Goal: Transaction & Acquisition: Purchase product/service

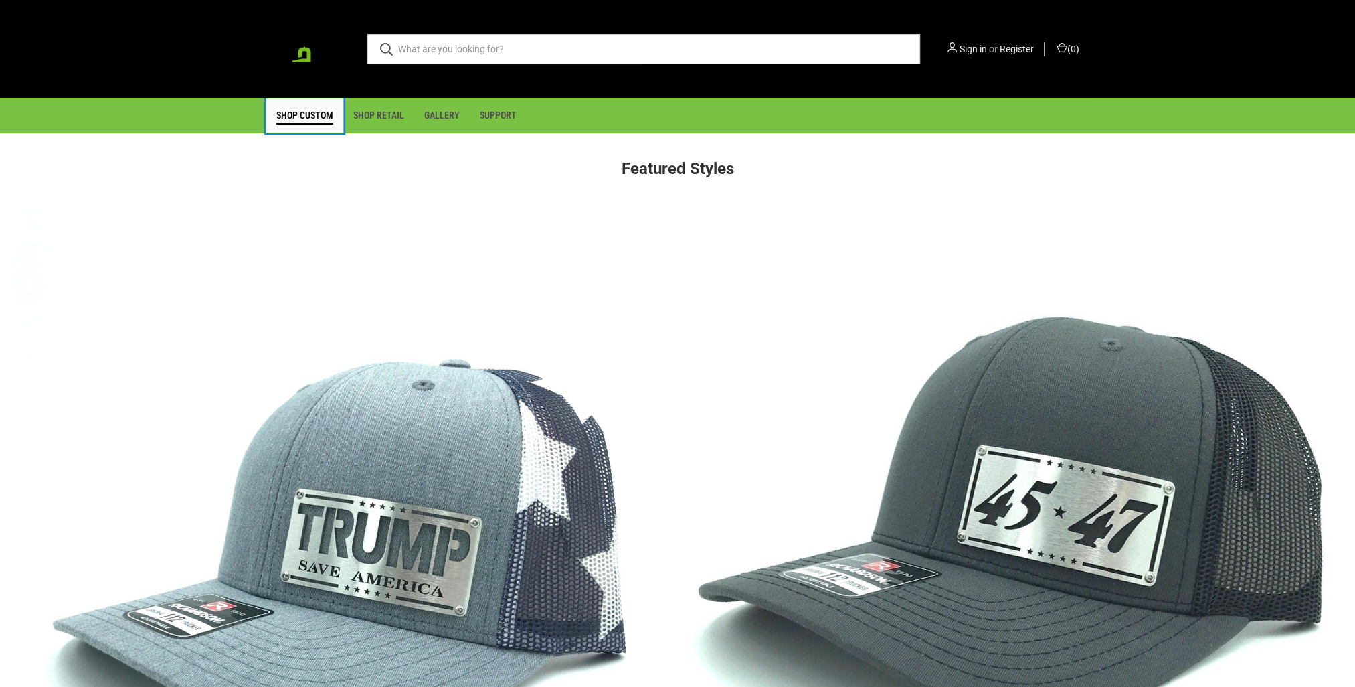
click at [310, 119] on link "Shop Custom" at bounding box center [304, 115] width 77 height 34
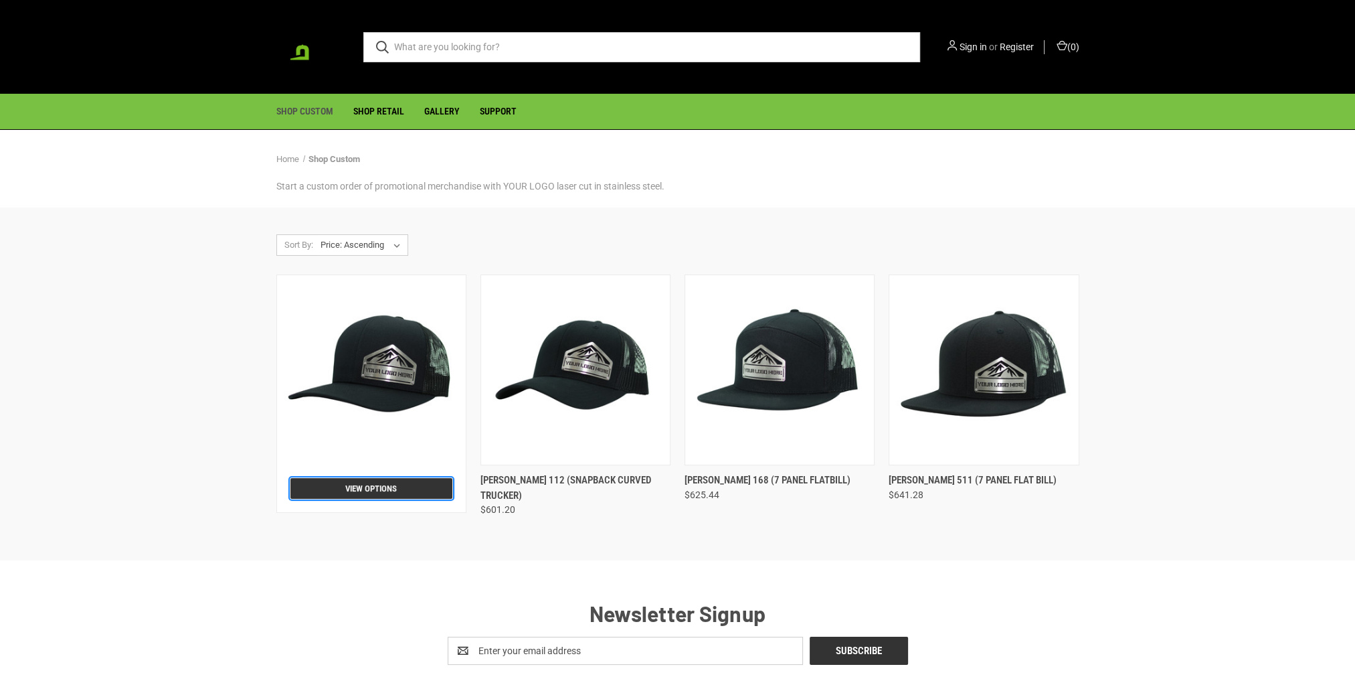
click at [383, 489] on link "View Options" at bounding box center [371, 488] width 162 height 21
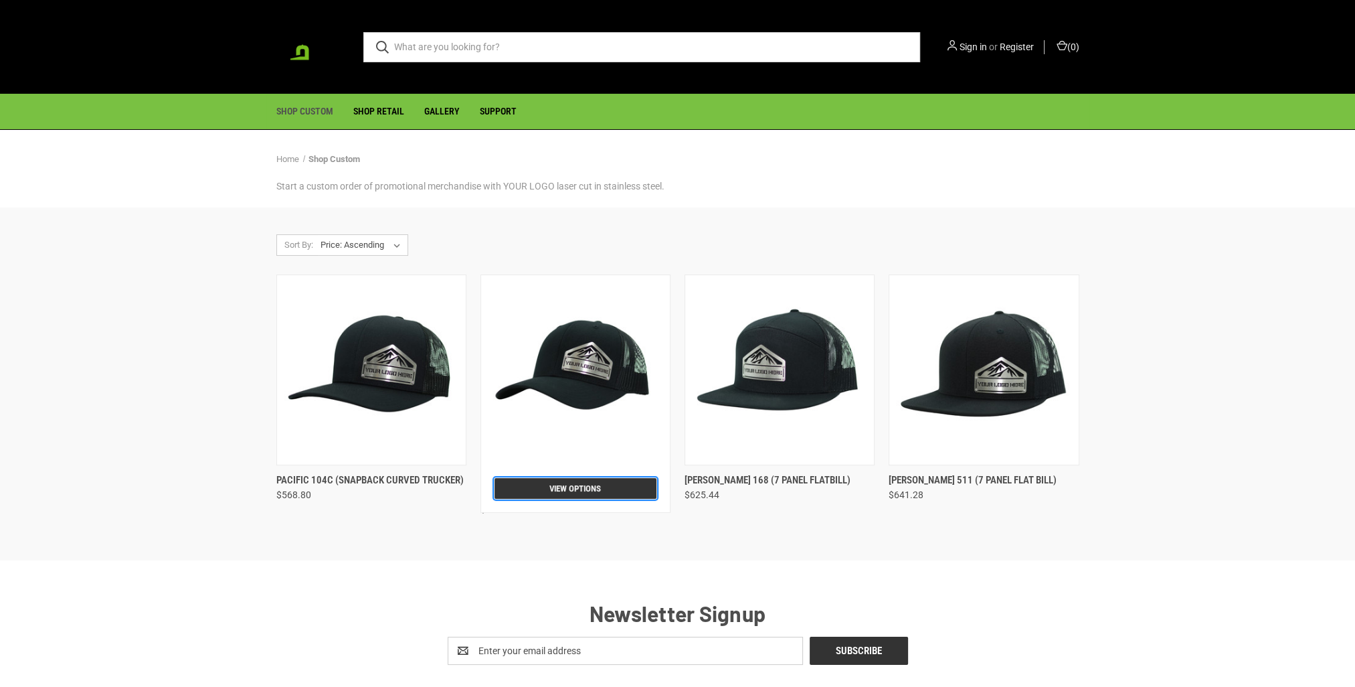
click at [544, 486] on link "View Options" at bounding box center [576, 488] width 162 height 21
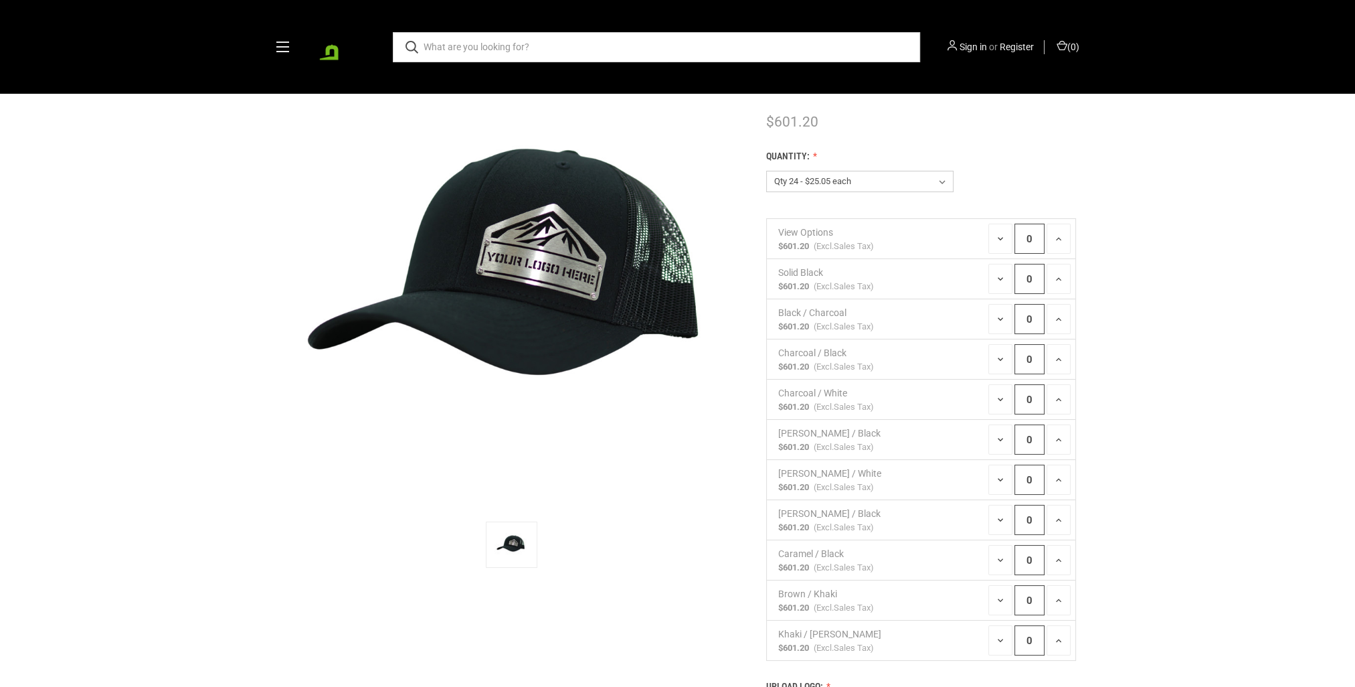
scroll to position [67, 0]
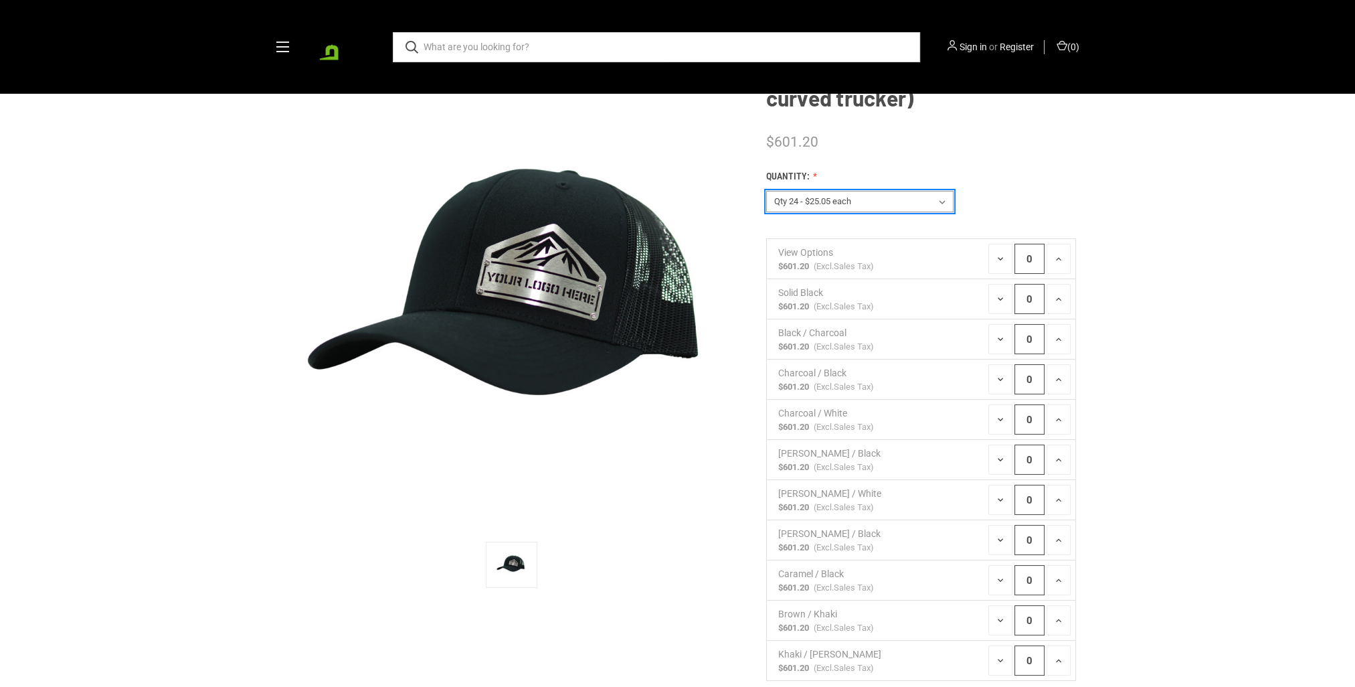
click at [883, 201] on select "View Options Qty 24 - $25.05 each Qty 48 - $24.24 each Qty 96 - $22.62 each" at bounding box center [859, 201] width 187 height 21
select select "199"
click at [766, 191] on select "View Options Qty 24 - $25.05 each Qty 48 - $24.24 each Qty 96 - $22.62 each" at bounding box center [859, 201] width 187 height 21
click at [1057, 264] on icon at bounding box center [1058, 259] width 11 height 11
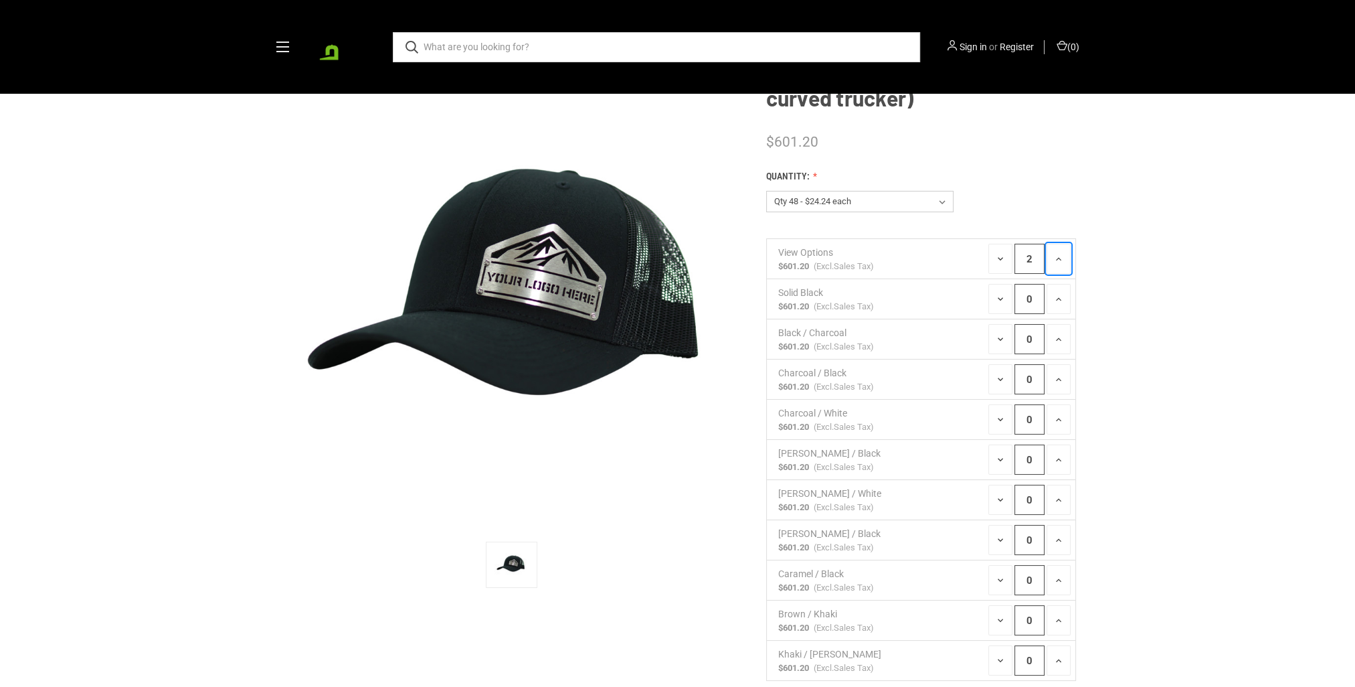
click at [1057, 264] on icon at bounding box center [1058, 259] width 11 height 11
click at [1058, 264] on icon at bounding box center [1058, 259] width 11 height 11
type input "5"
drag, startPoint x: 903, startPoint y: 208, endPoint x: 899, endPoint y: 214, distance: 7.2
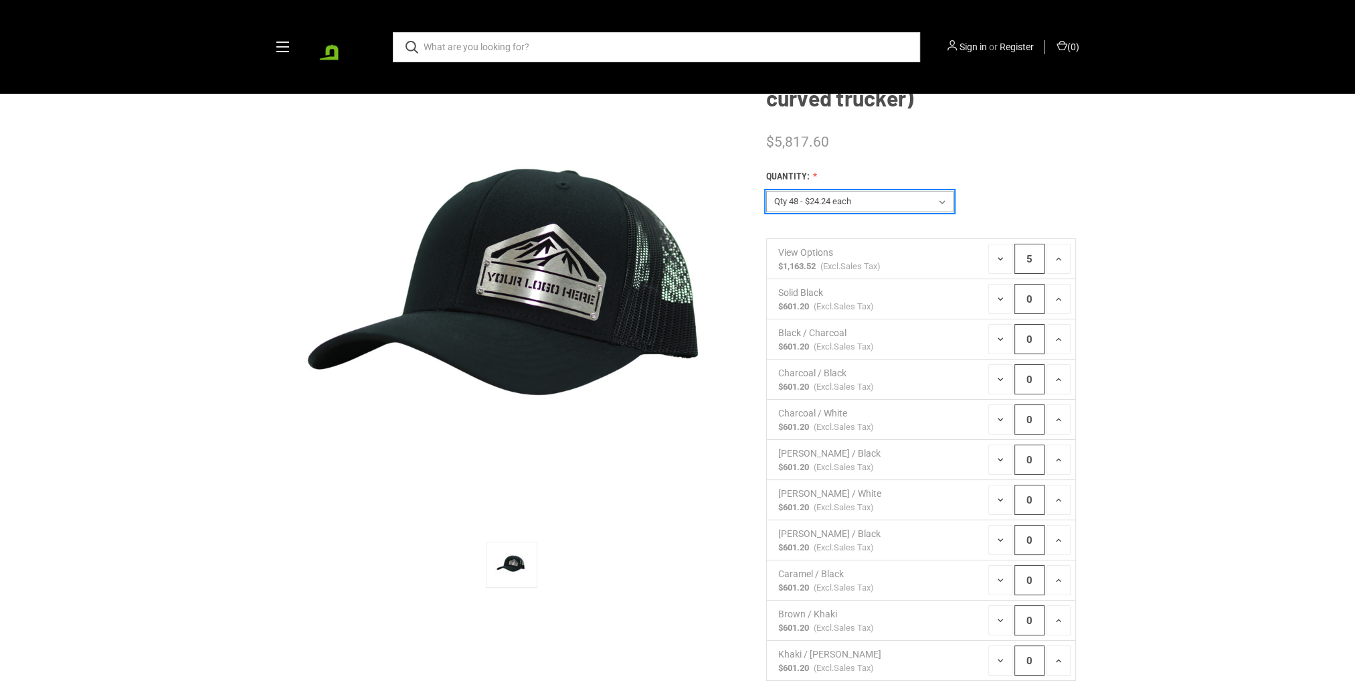
click at [903, 208] on select "View Options Qty 24 - $25.05 each Qty 48 - $24.24 each Qty 96 - $22.62 each" at bounding box center [859, 201] width 187 height 21
select select "198"
click at [766, 191] on select "View Options Qty 24 - $25.05 each Qty 48 - $24.24 each Qty 96 - $22.62 each" at bounding box center [859, 201] width 187 height 21
type input "20"
type input "6"
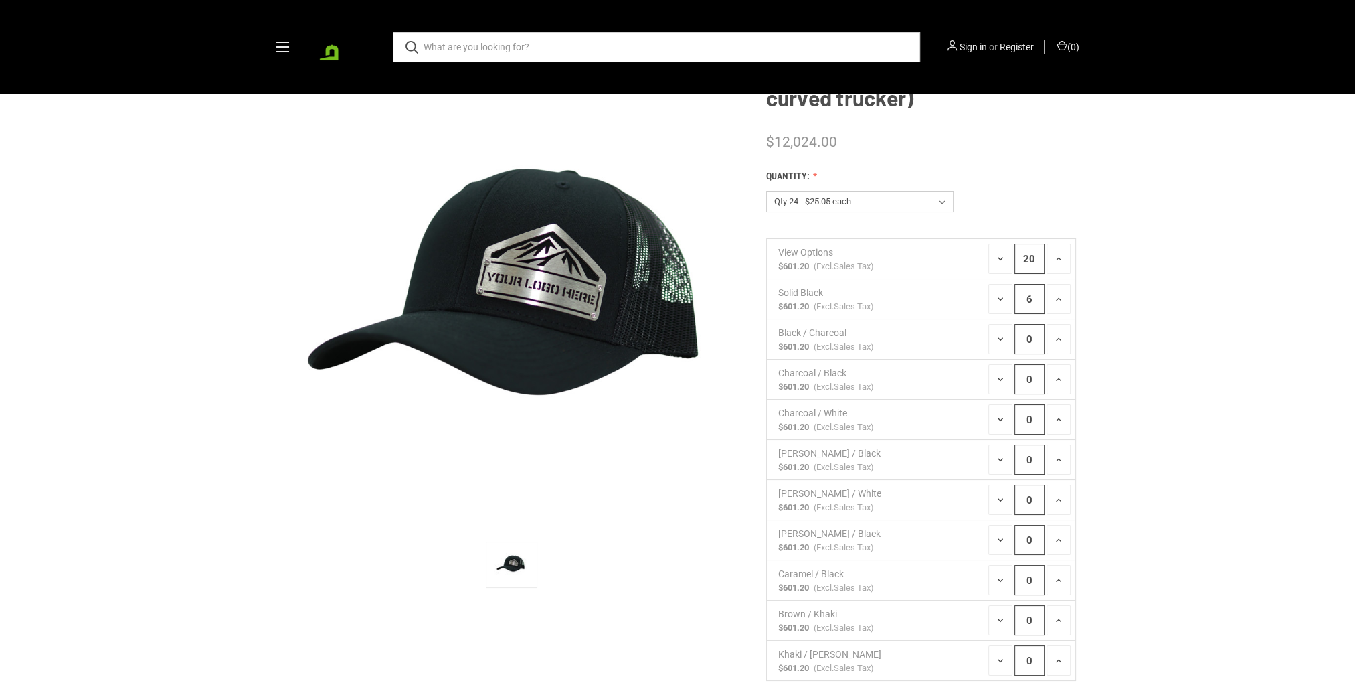
click at [1108, 309] on div "Richardson 112 (snapback curved trucker) SKU: $601.20 $12,024.00 (You save ) Qu…" at bounding box center [677, 634] width 1355 height 1169
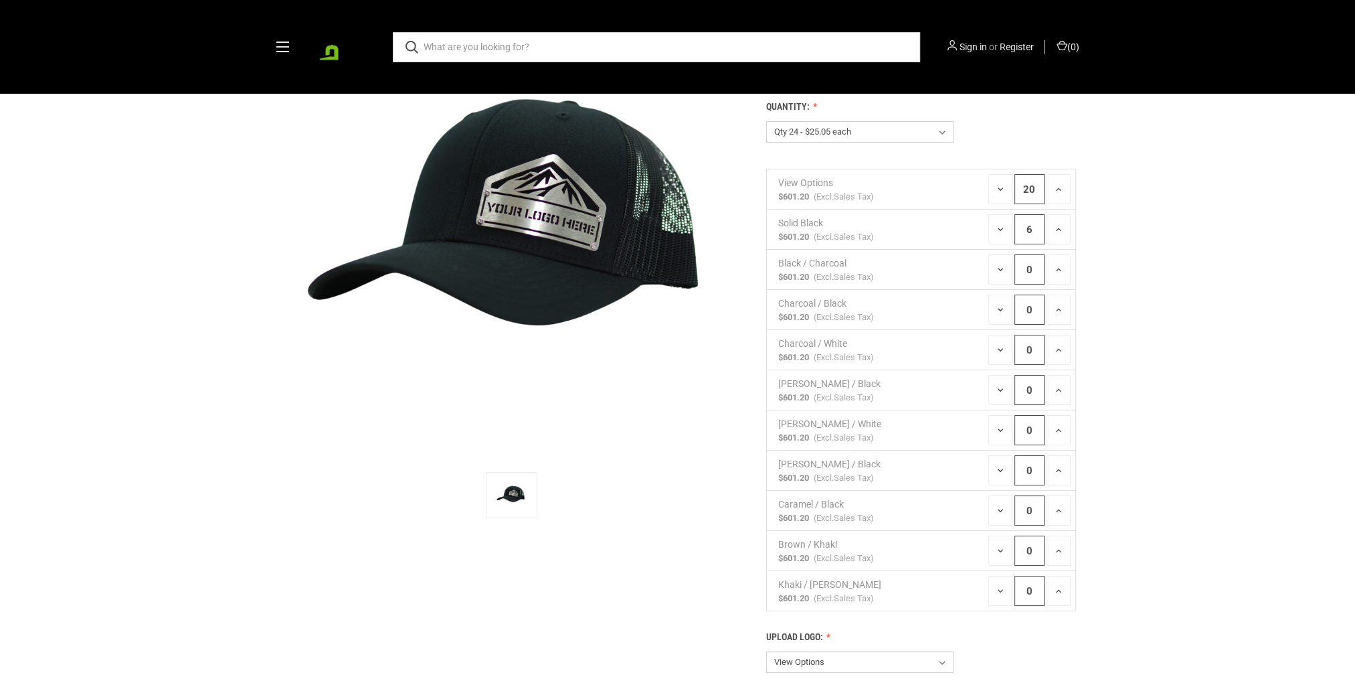
scroll to position [134, 0]
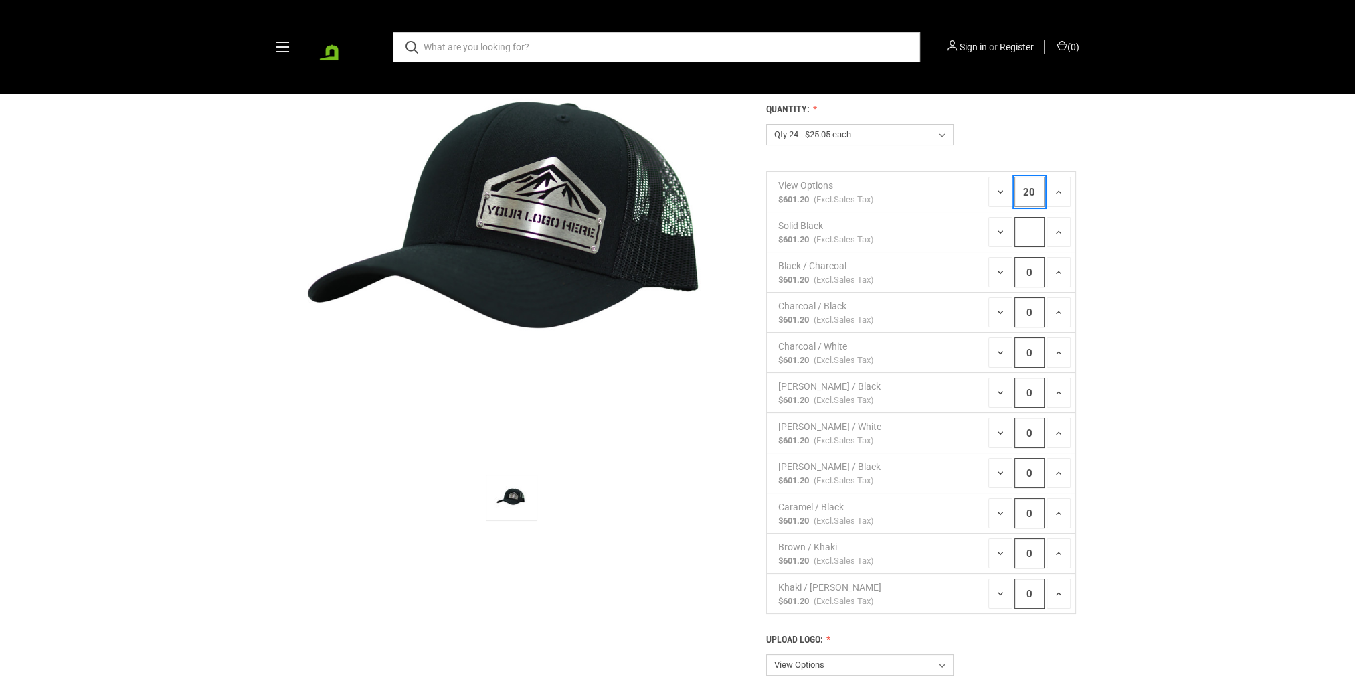
type input "0"
click at [1117, 199] on div "Richardson 112 (snapback curved trucker) SKU: $601.20 $12,024.00 (You save ) Qu…" at bounding box center [677, 567] width 1355 height 1169
click at [1061, 198] on button "Increase Quantity:" at bounding box center [1059, 192] width 24 height 30
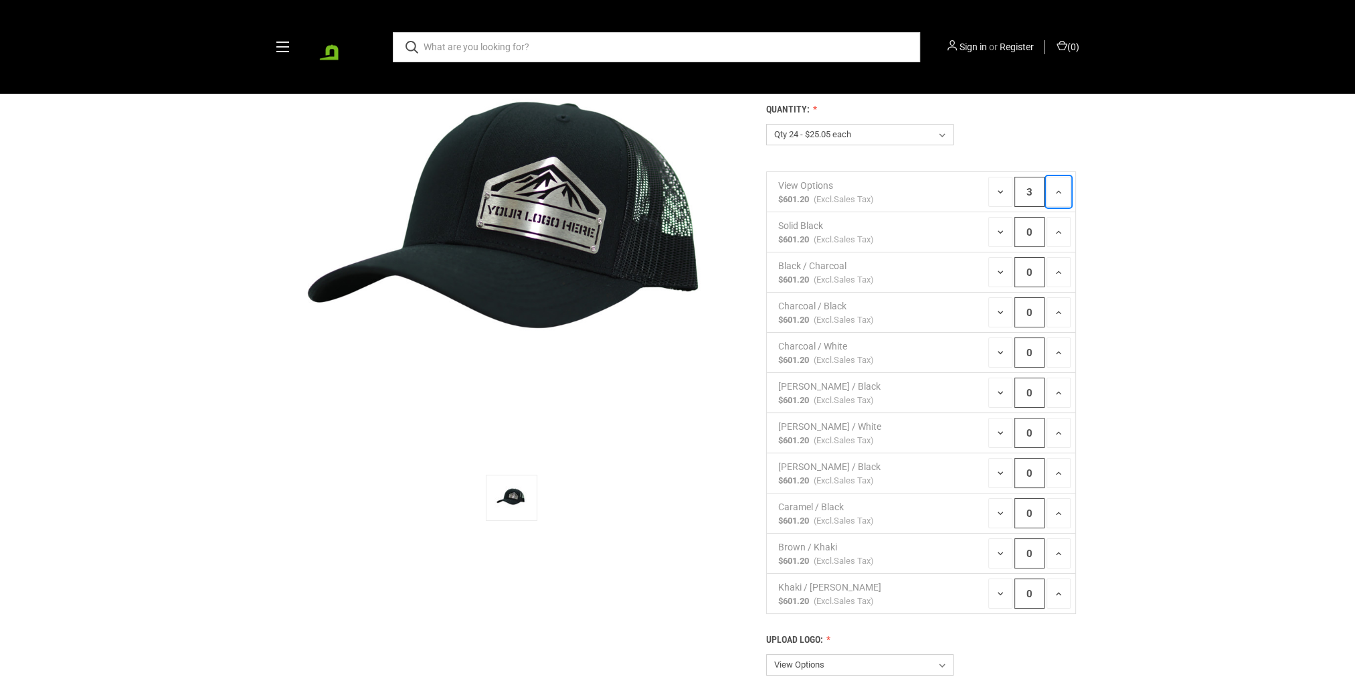
click at [1061, 198] on button "Increase Quantity:" at bounding box center [1059, 192] width 24 height 30
click at [1062, 198] on button "Increase Quantity:" at bounding box center [1059, 192] width 24 height 30
type input "6"
click at [1070, 233] on button "Increase Quantity:" at bounding box center [1059, 232] width 24 height 30
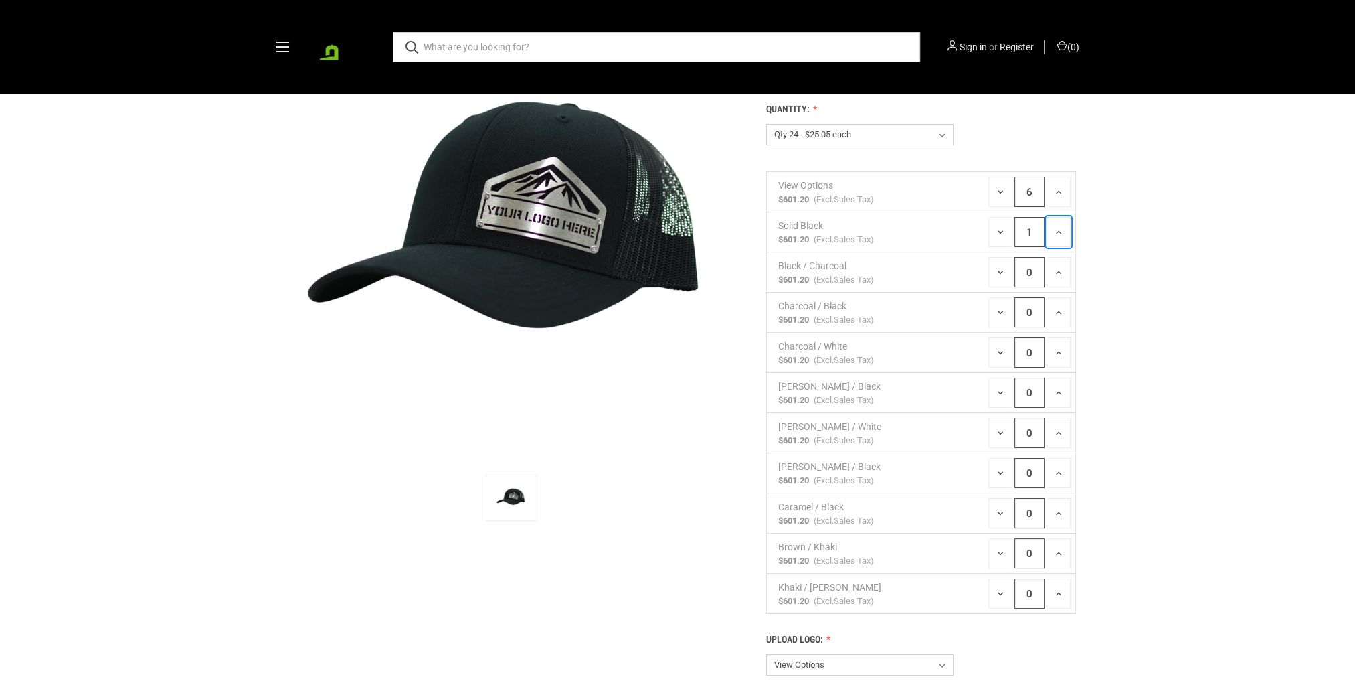
click at [1070, 233] on button "Increase Quantity:" at bounding box center [1059, 232] width 24 height 30
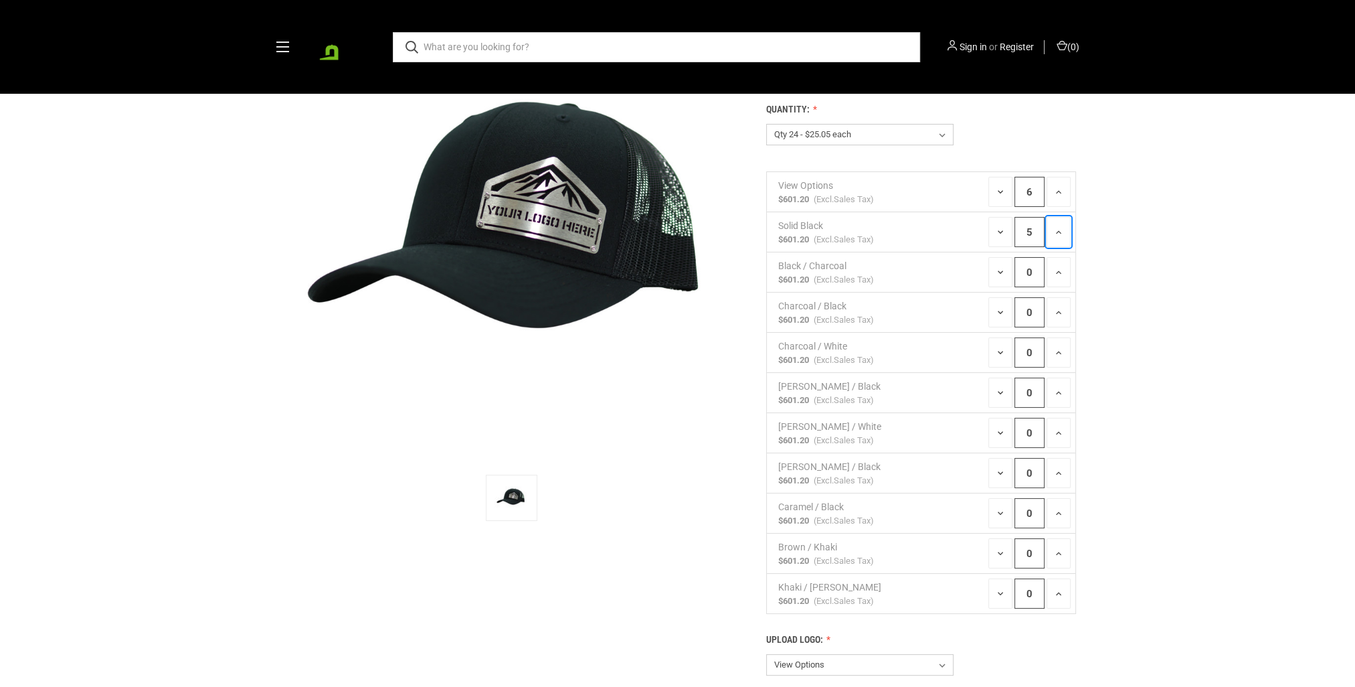
type input "6"
click at [1057, 272] on use at bounding box center [1058, 271] width 5 height 3
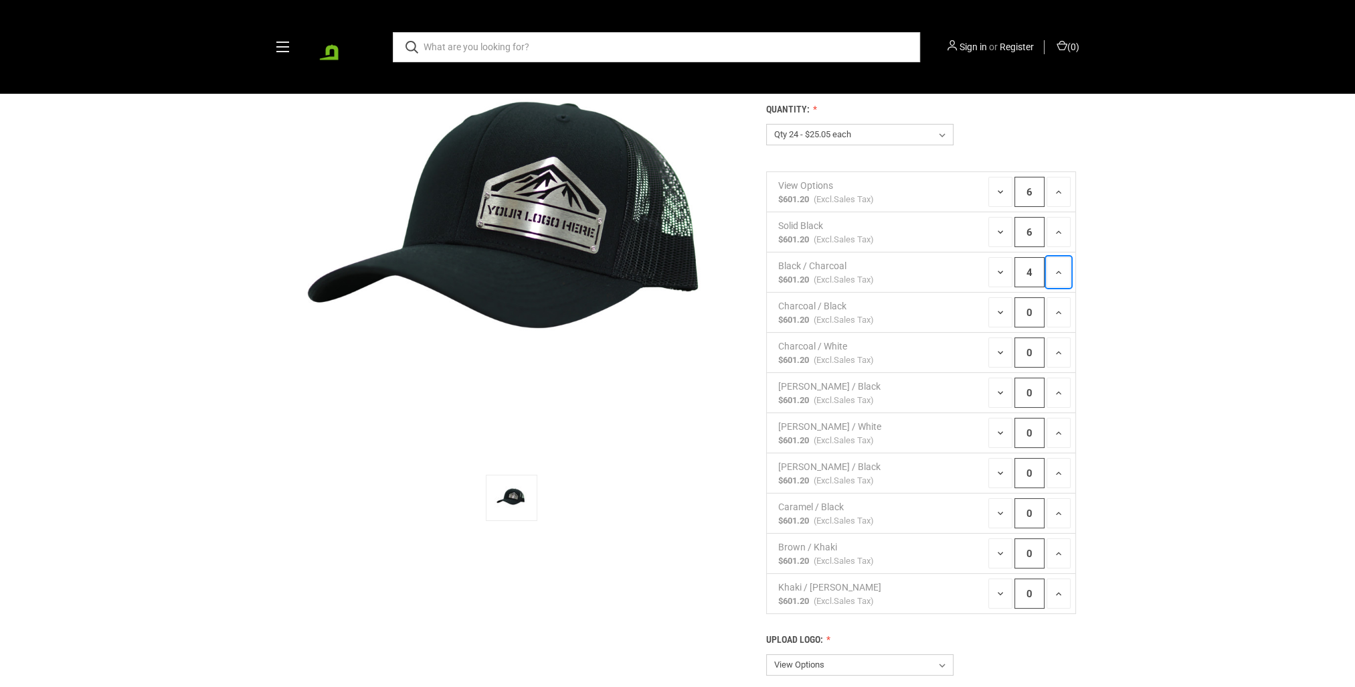
click at [1057, 272] on use at bounding box center [1058, 271] width 5 height 3
type input "6"
click at [1060, 311] on icon at bounding box center [1058, 312] width 11 height 11
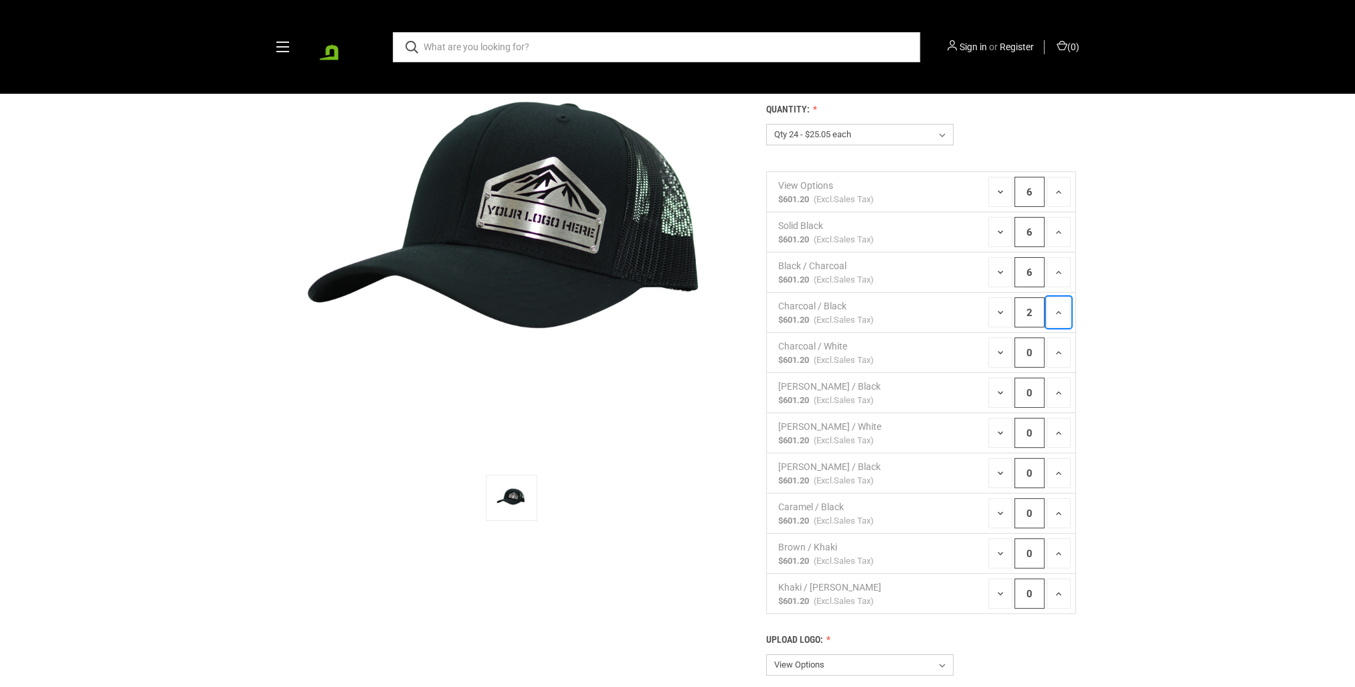
click at [1060, 311] on icon at bounding box center [1058, 312] width 11 height 11
type input "6"
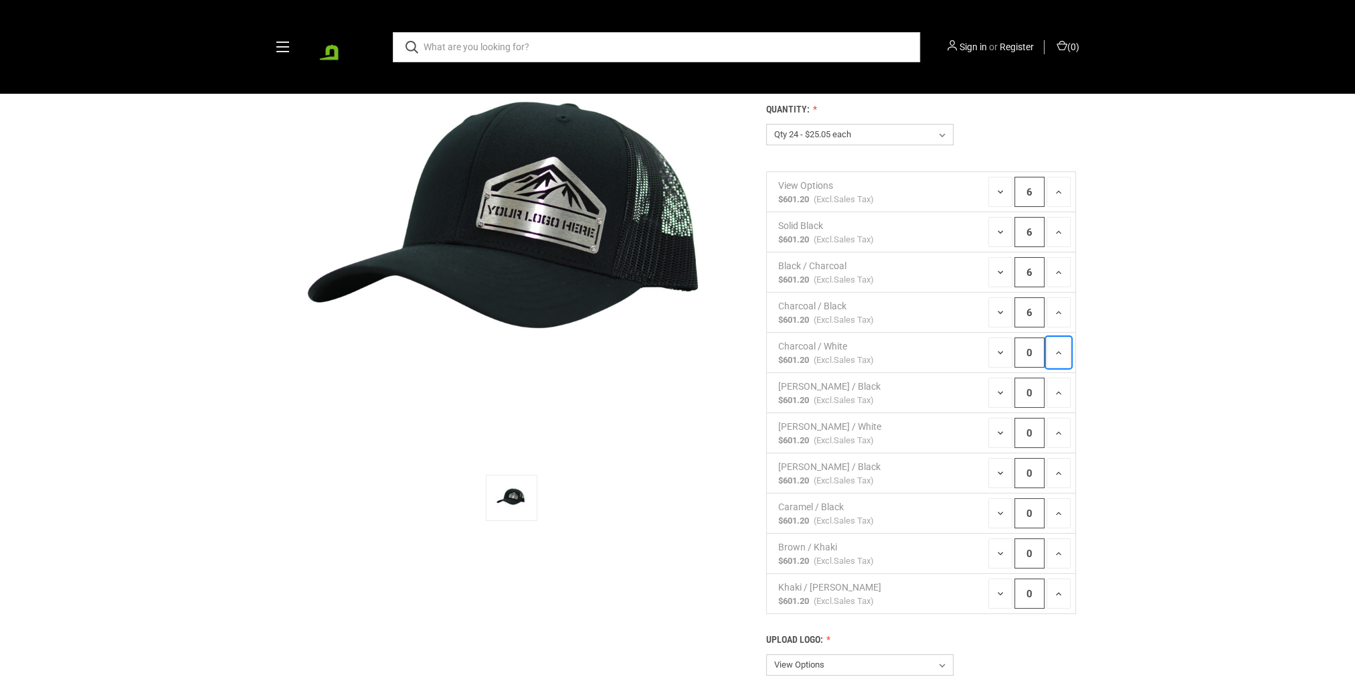
click at [1056, 347] on icon at bounding box center [1058, 352] width 11 height 11
type input "1"
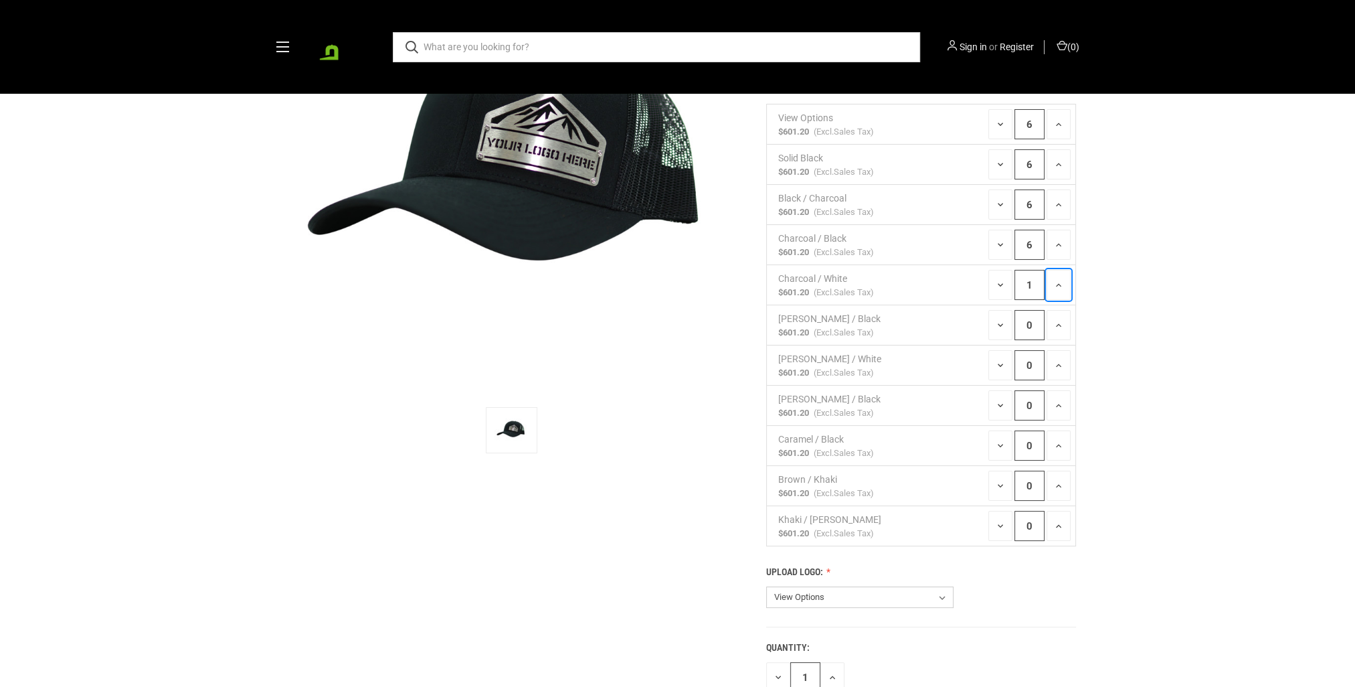
scroll to position [335, 0]
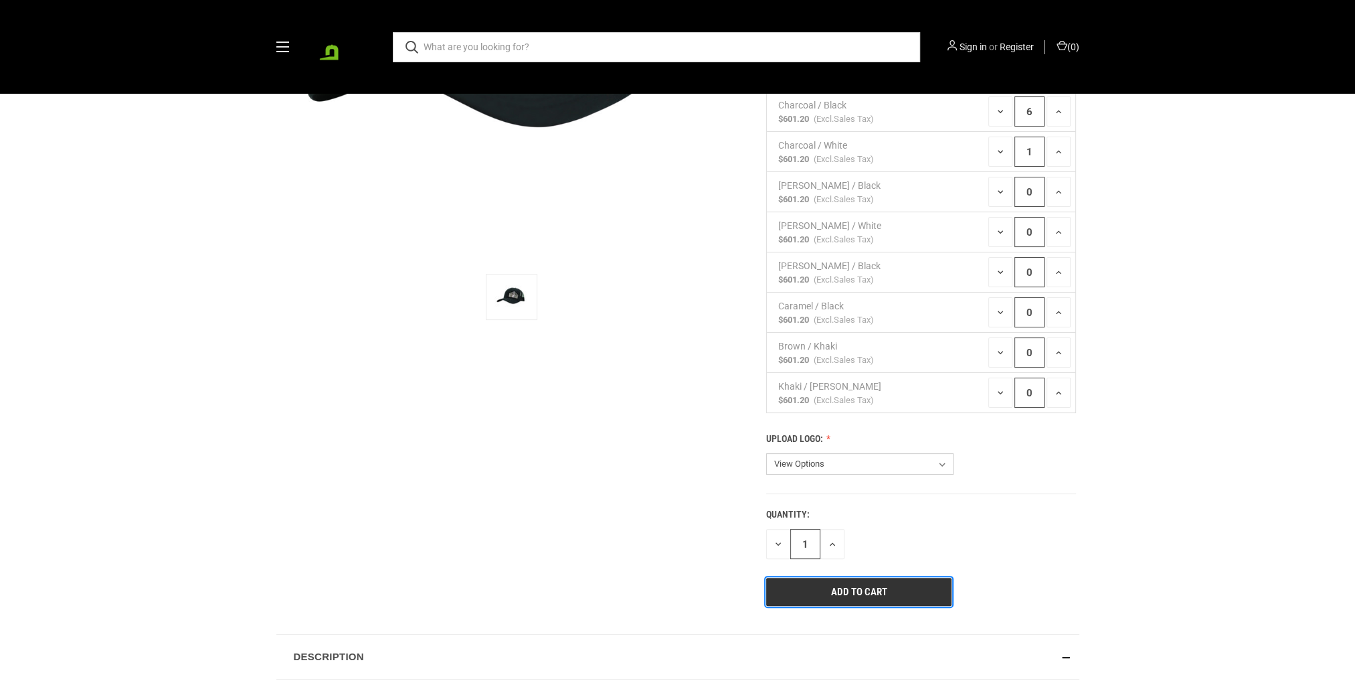
click at [836, 582] on input "Add to Cart" at bounding box center [859, 592] width 186 height 28
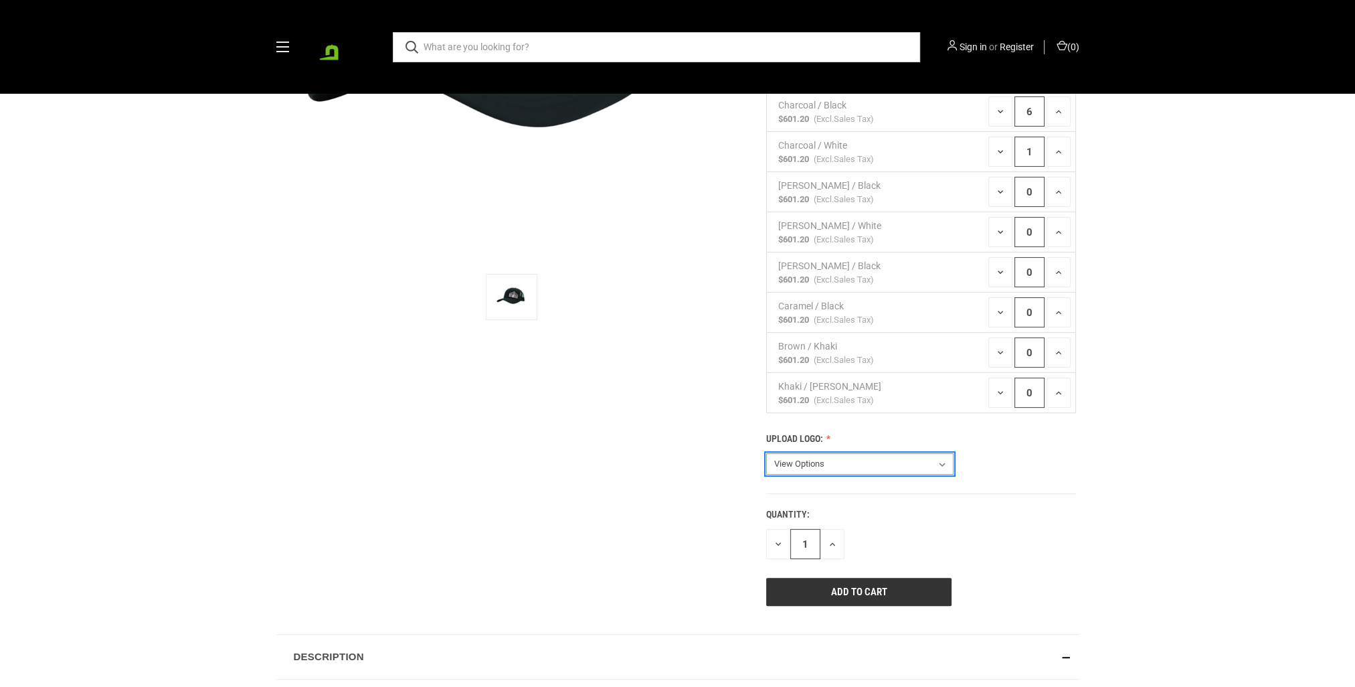
click at [850, 462] on select "View Options Contact me after checkout for logo" at bounding box center [859, 463] width 187 height 21
select select "217"
click at [766, 453] on select "View Options Contact me after checkout for logo" at bounding box center [859, 463] width 187 height 21
click at [843, 596] on input "Add to Cart" at bounding box center [859, 592] width 186 height 28
type input "6"
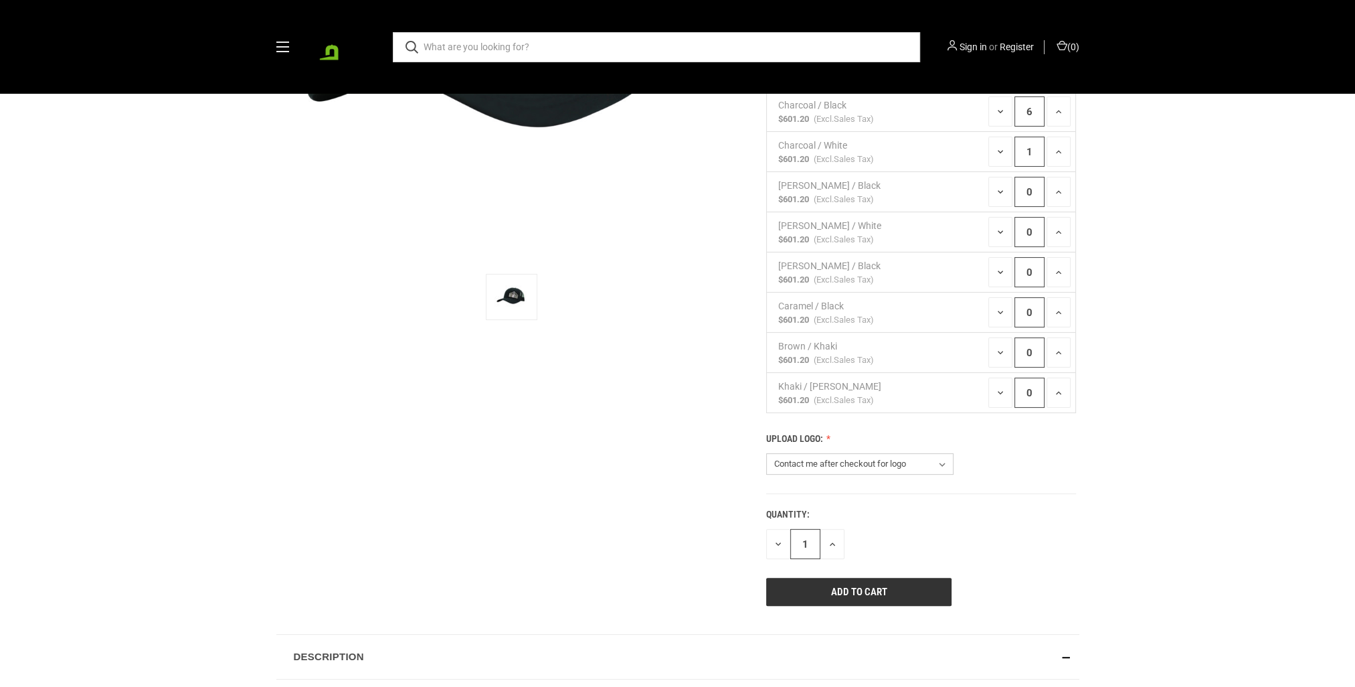
type input "Adding to cart…"
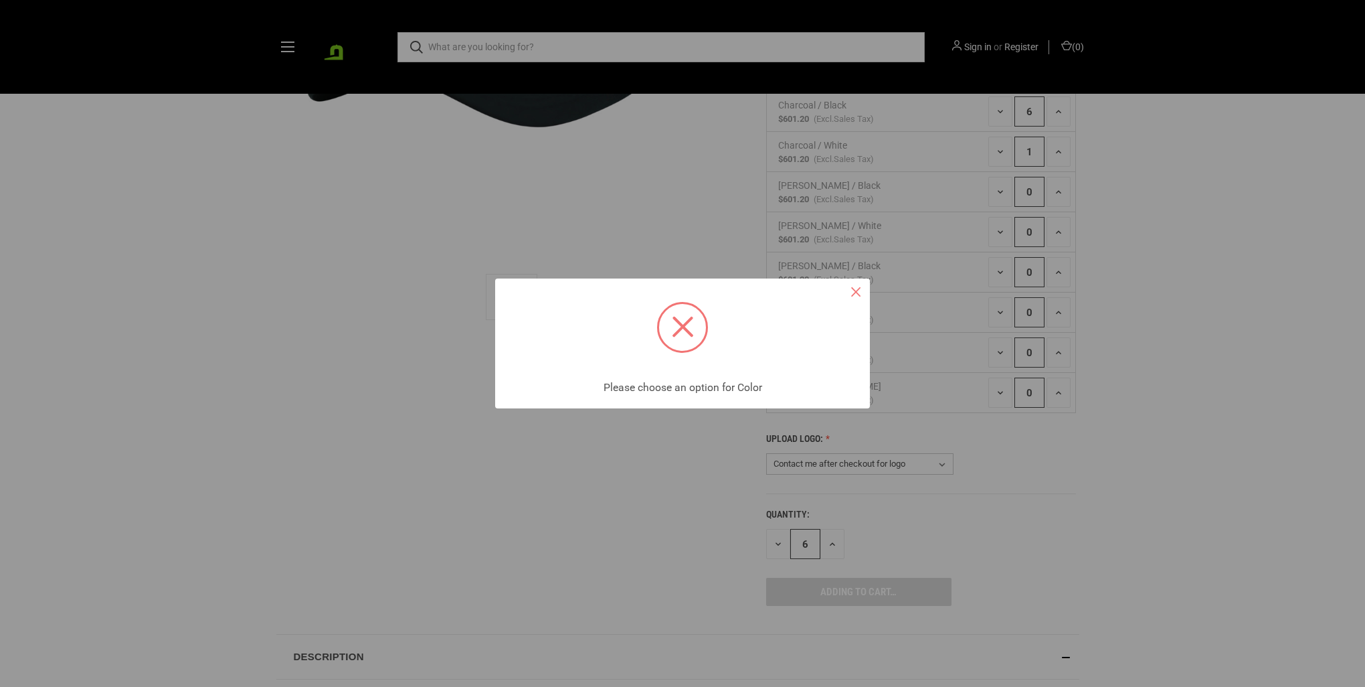
click at [859, 295] on button "×" at bounding box center [856, 292] width 28 height 28
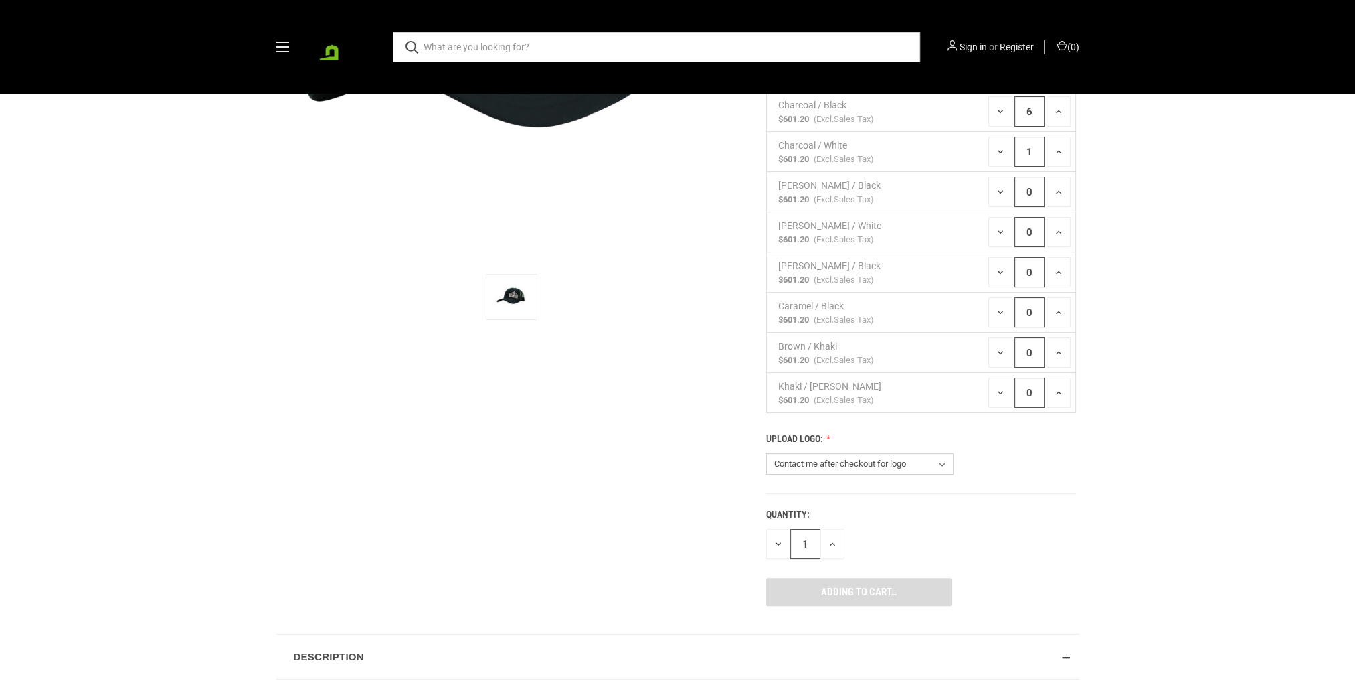
type input "6"
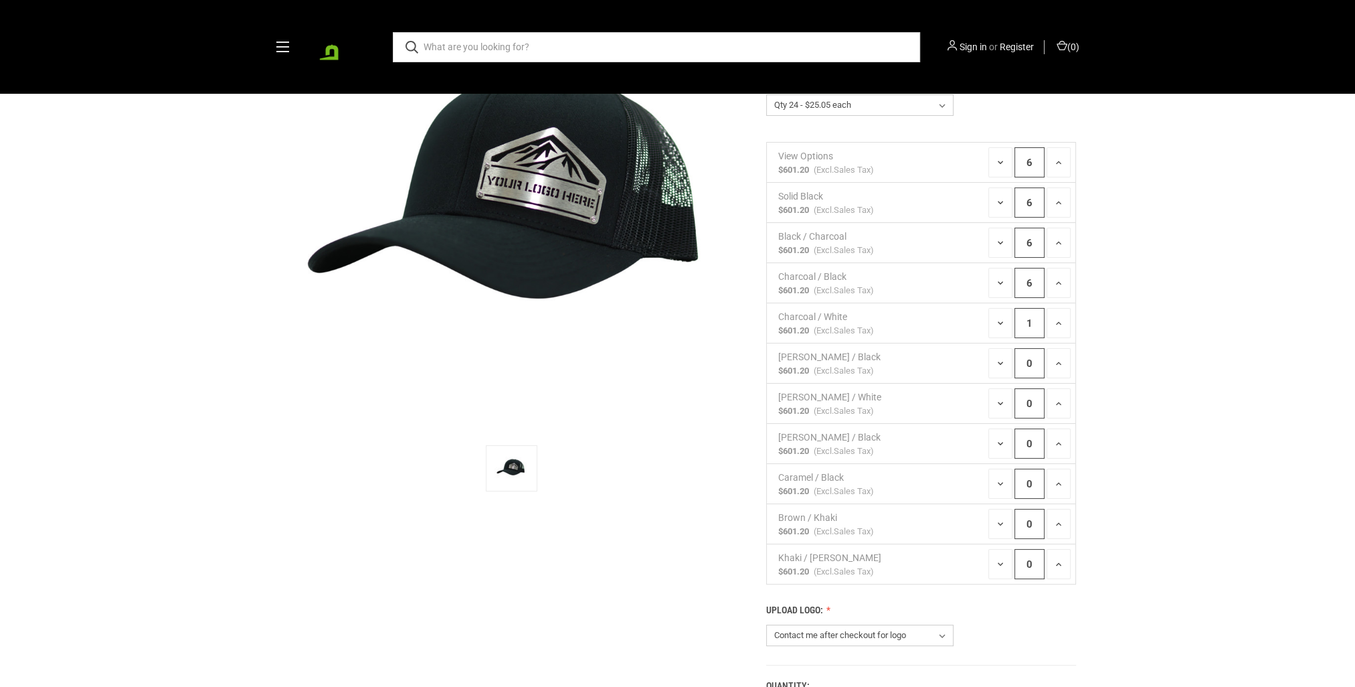
scroll to position [0, 0]
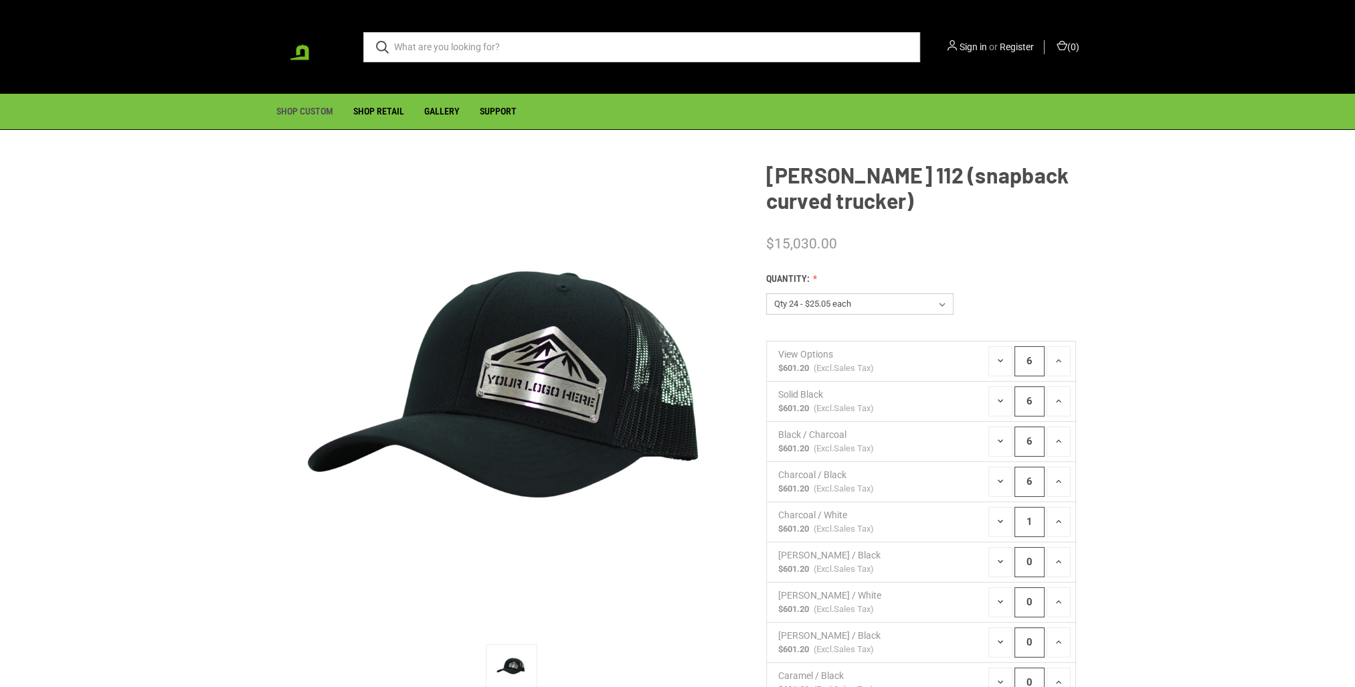
type input "0"
type input "6"
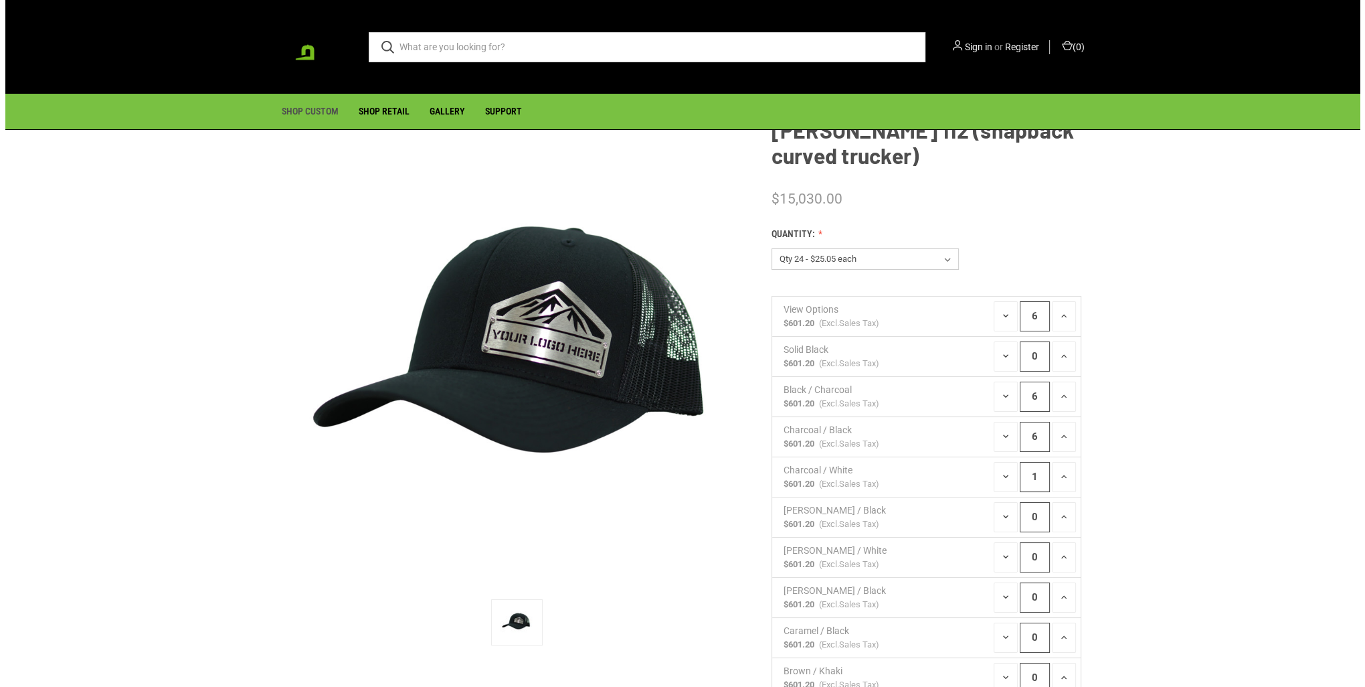
scroll to position [67, 0]
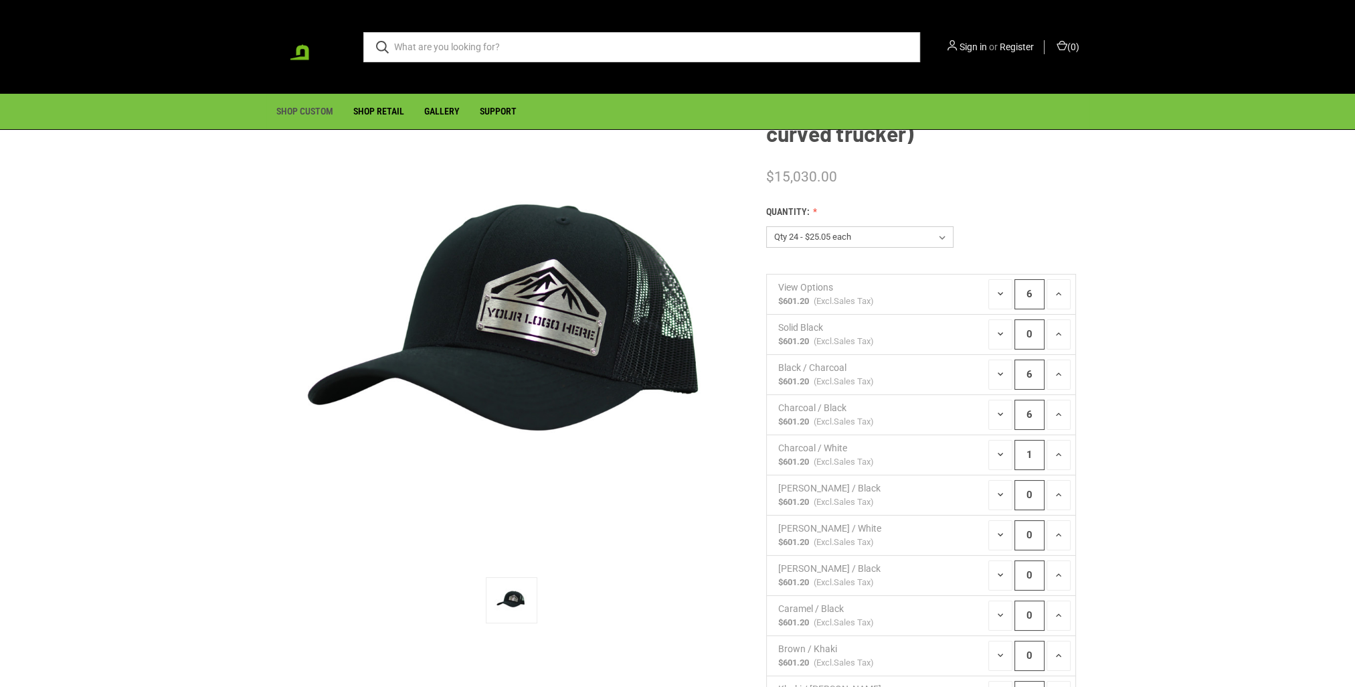
type input "0"
type input "6"
click at [860, 296] on span "Sales Tax" at bounding box center [852, 301] width 37 height 10
type input "0"
type input "1"
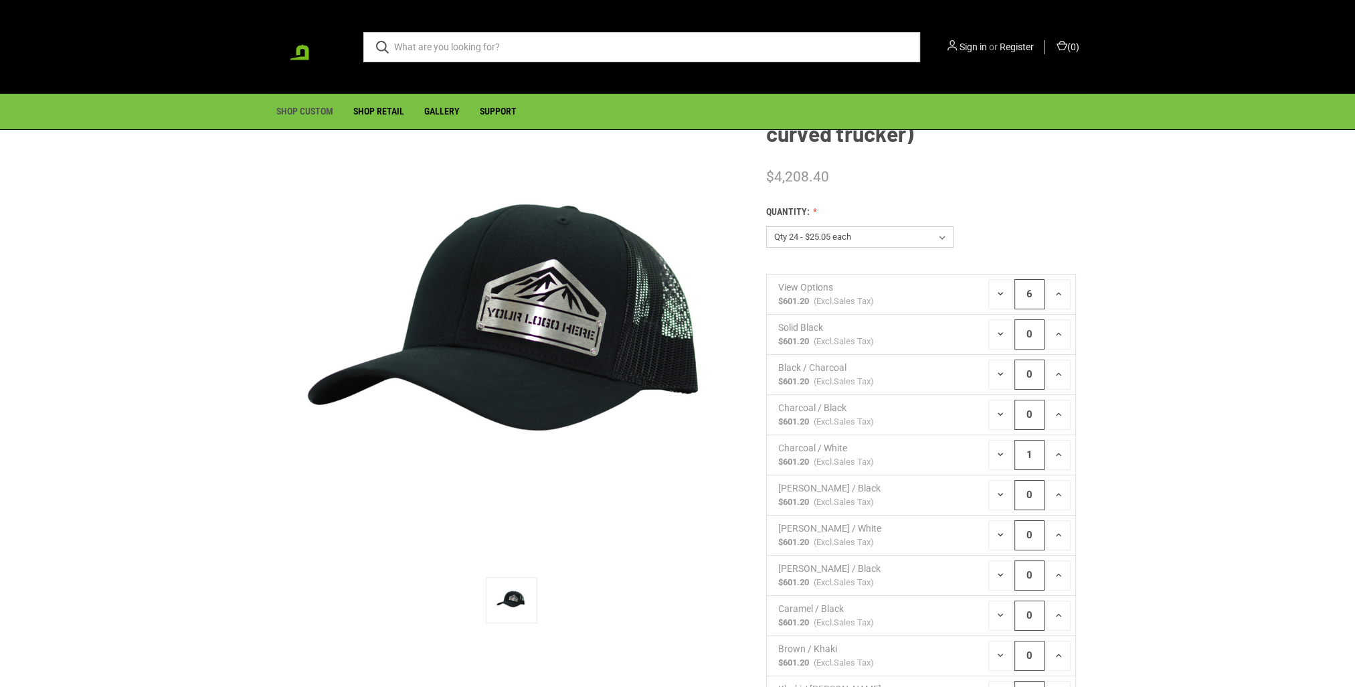
type input "0"
type input "Add to Cart"
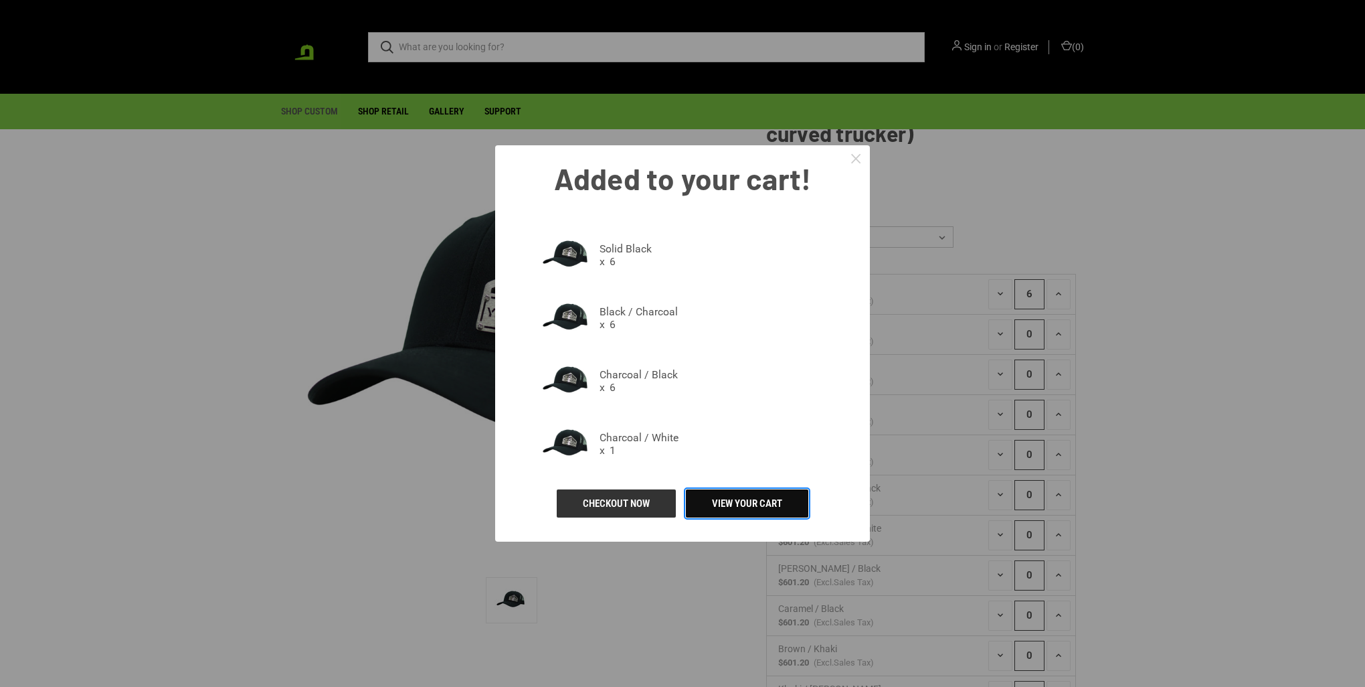
click at [719, 501] on link "View your Cart" at bounding box center [747, 503] width 122 height 28
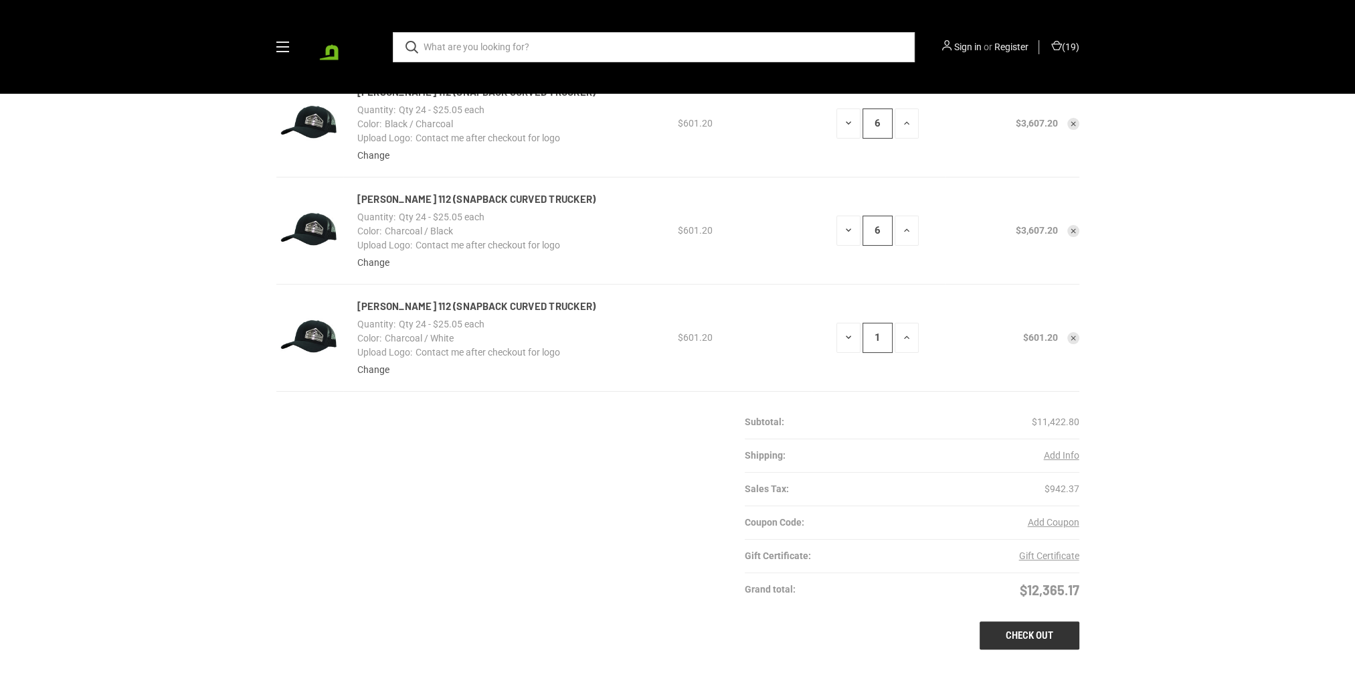
scroll to position [201, 0]
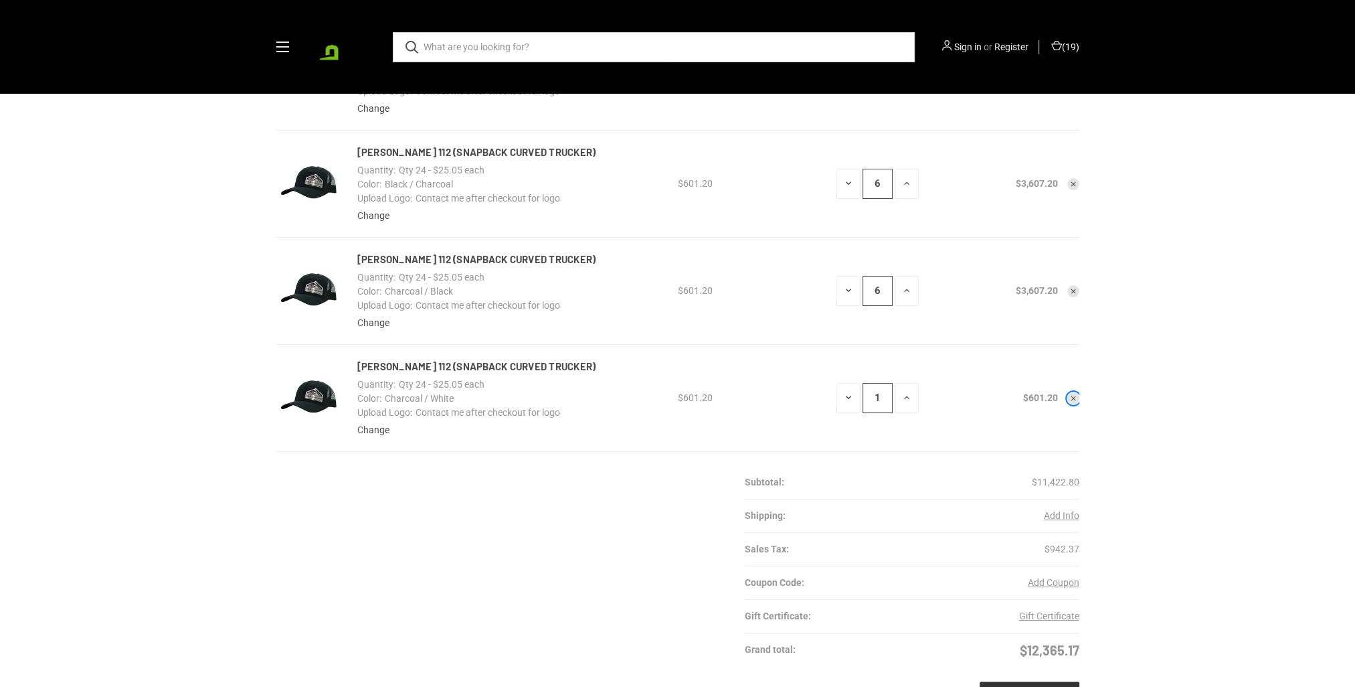
click at [1073, 397] on use "Remove Richardson 112 (snapback curved trucker) from cart" at bounding box center [1073, 398] width 5 height 5
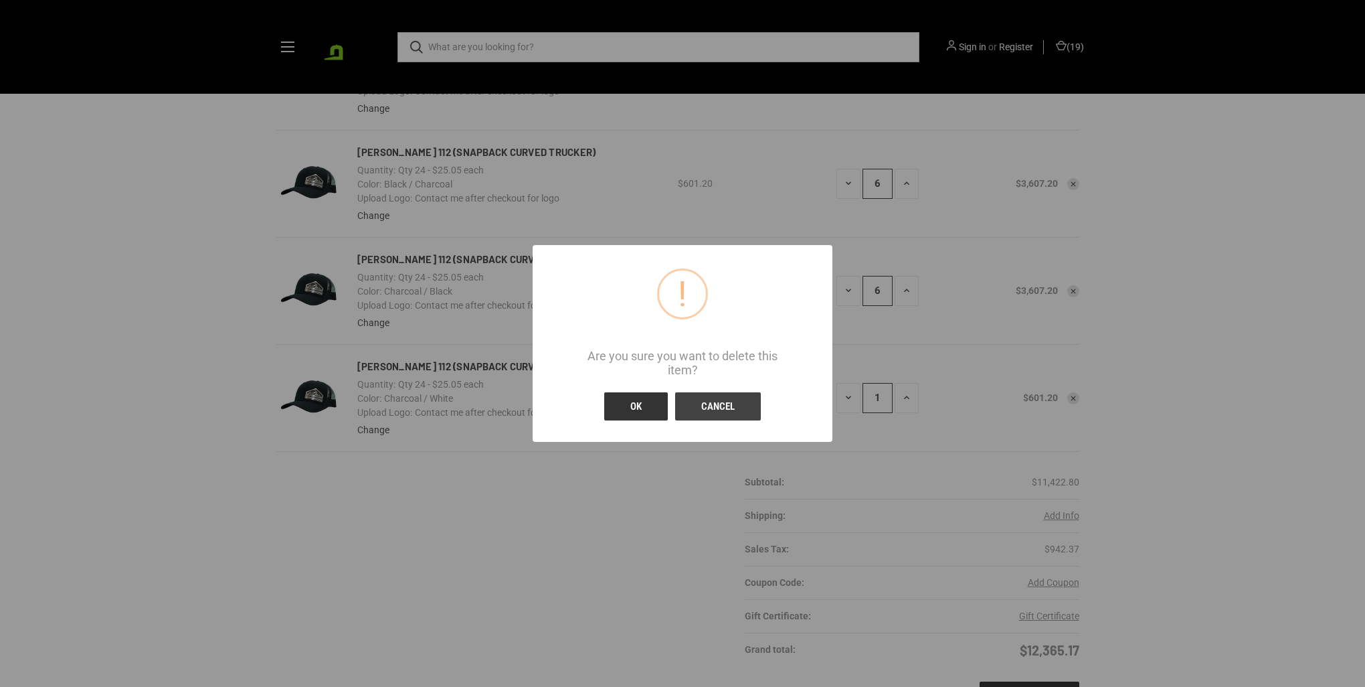
click at [642, 407] on button "OK" at bounding box center [636, 406] width 64 height 28
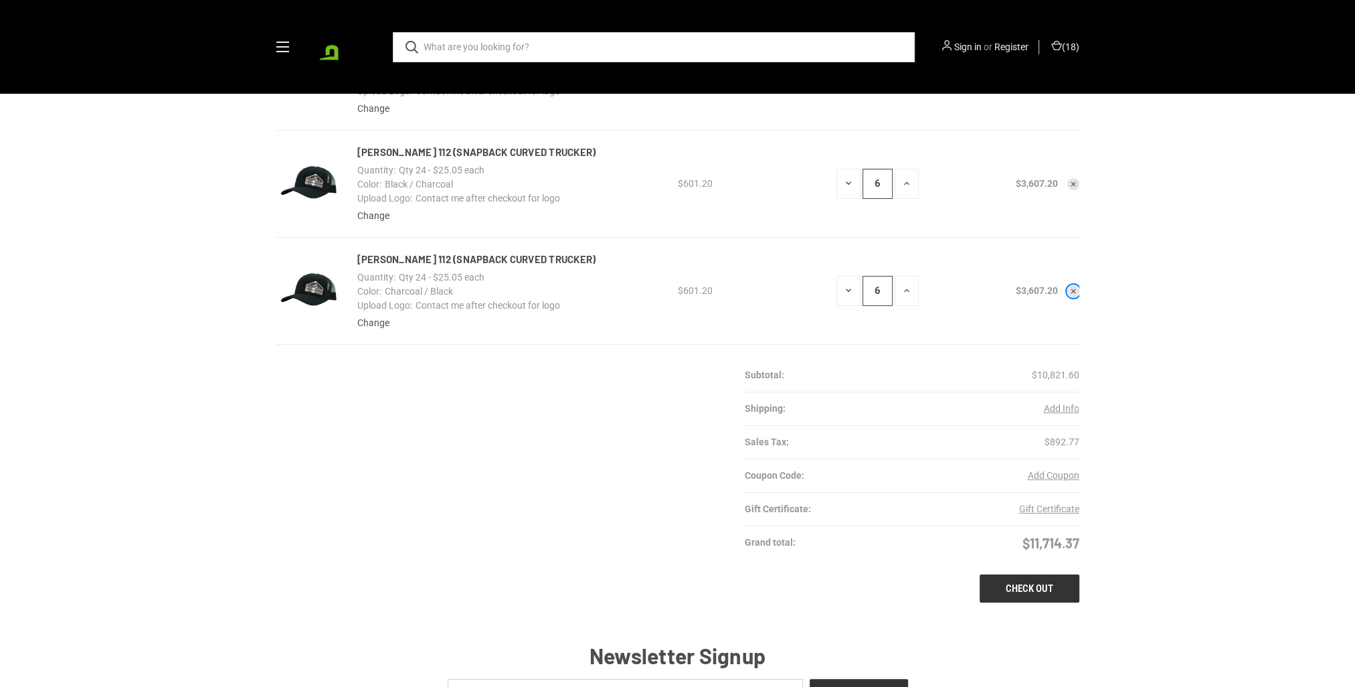
click at [1076, 292] on icon "Remove Richardson 112 (snapback curved trucker) from cart" at bounding box center [1073, 291] width 8 height 8
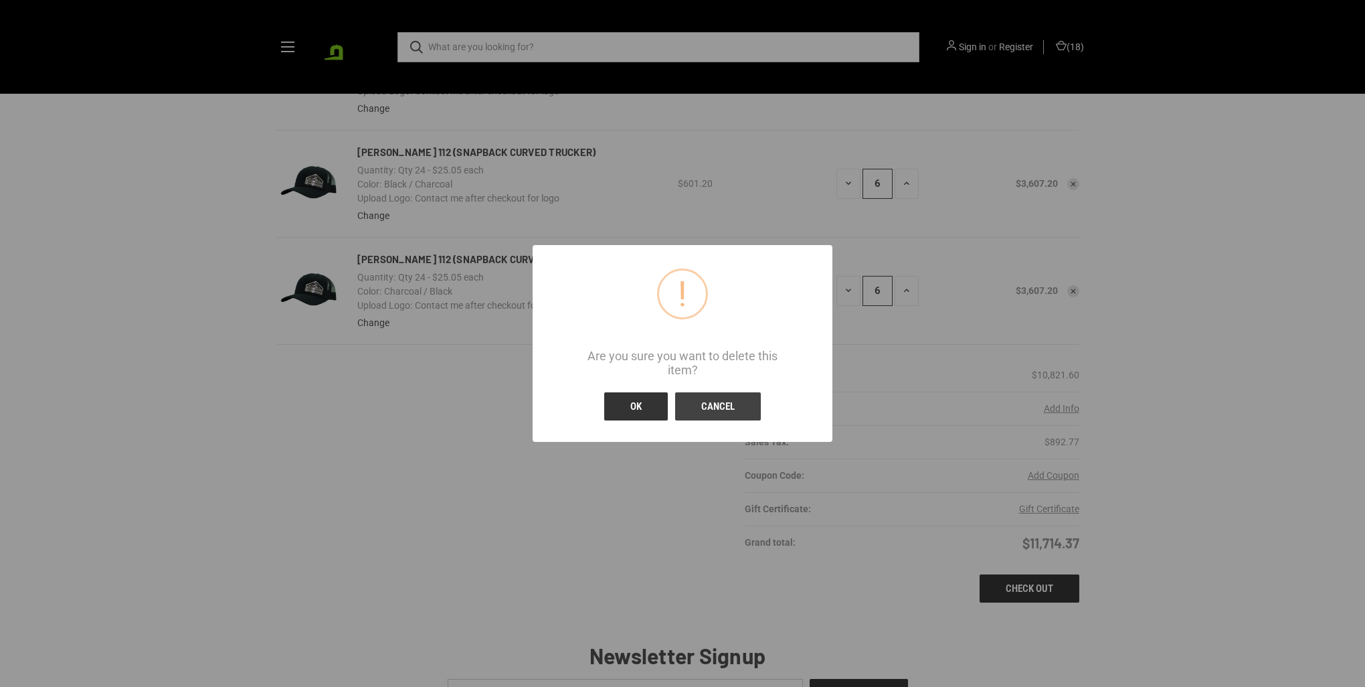
click at [624, 405] on button "OK" at bounding box center [636, 406] width 64 height 28
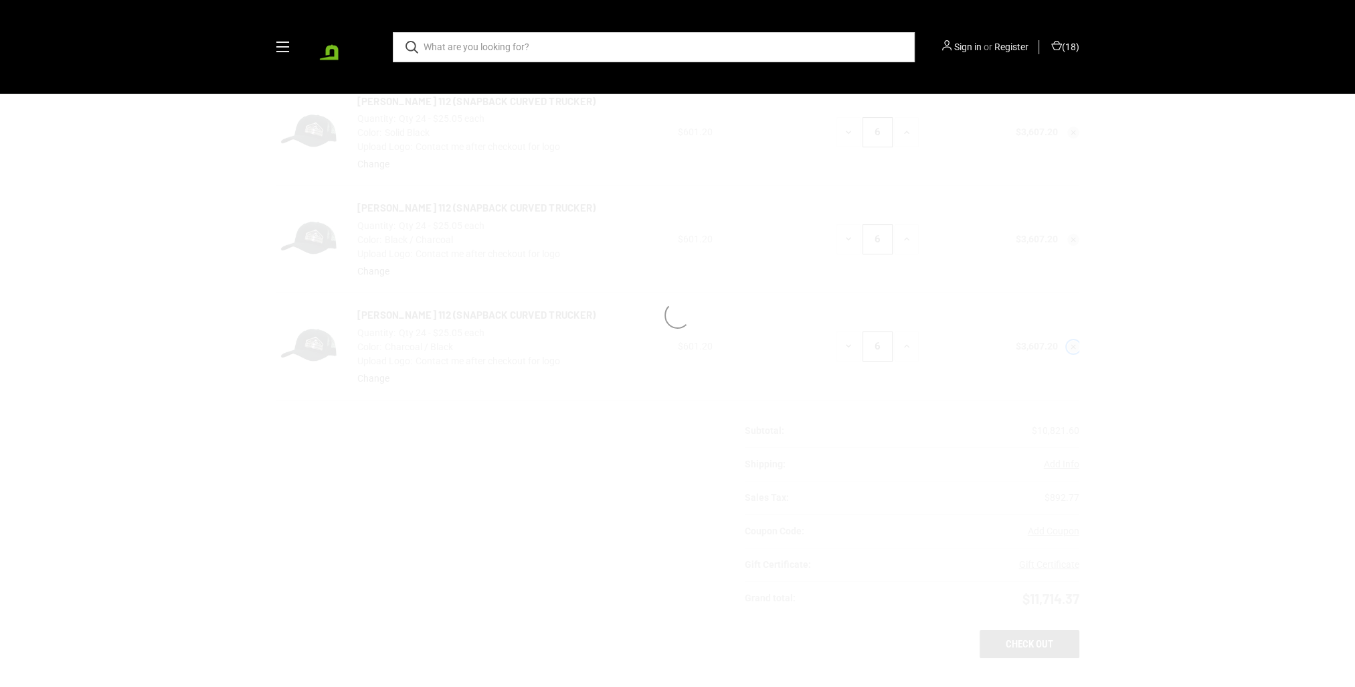
scroll to position [67, 0]
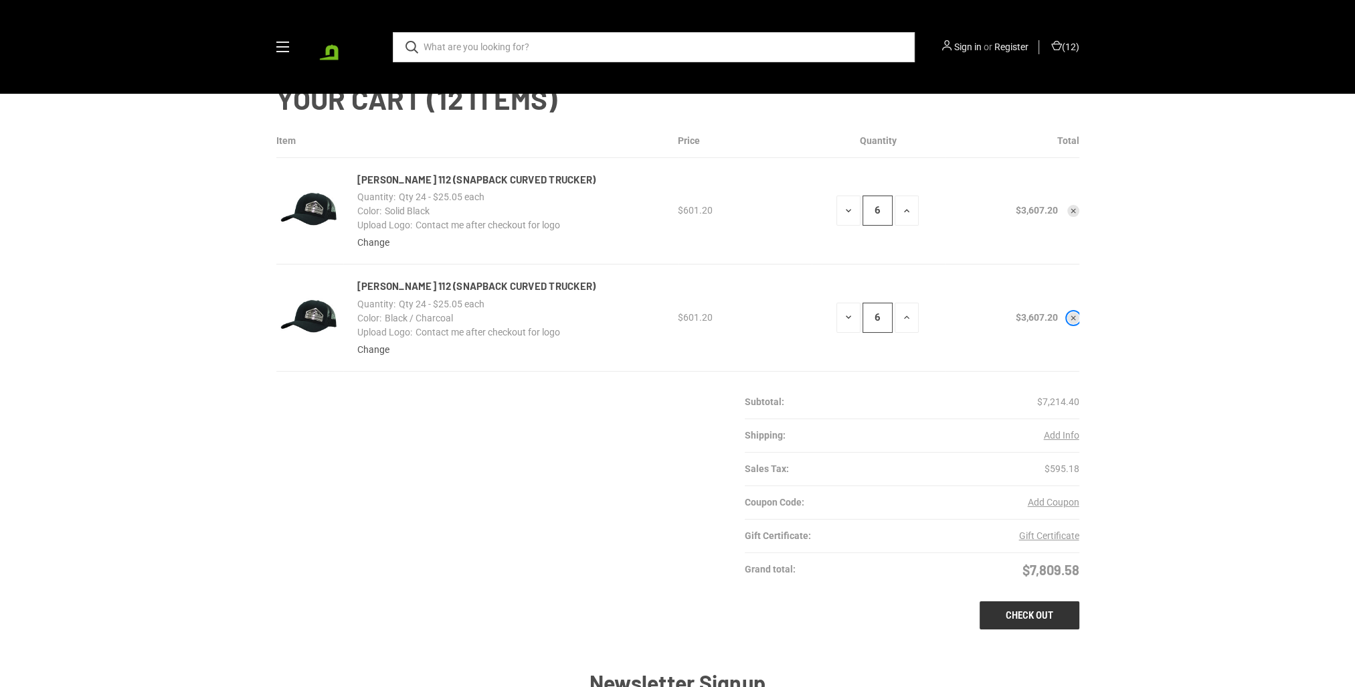
click at [1073, 320] on icon "Remove Richardson 112 (snapback curved trucker) from cart" at bounding box center [1073, 318] width 8 height 8
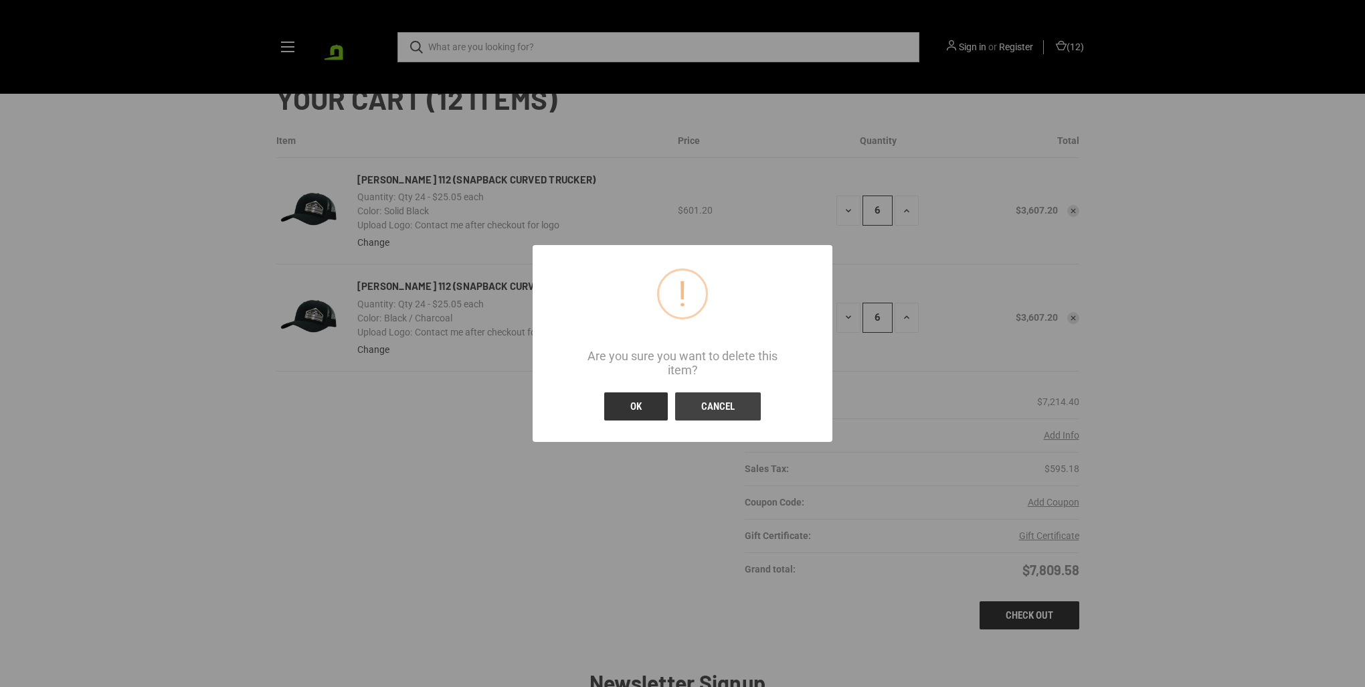
click at [640, 400] on button "OK" at bounding box center [636, 406] width 64 height 28
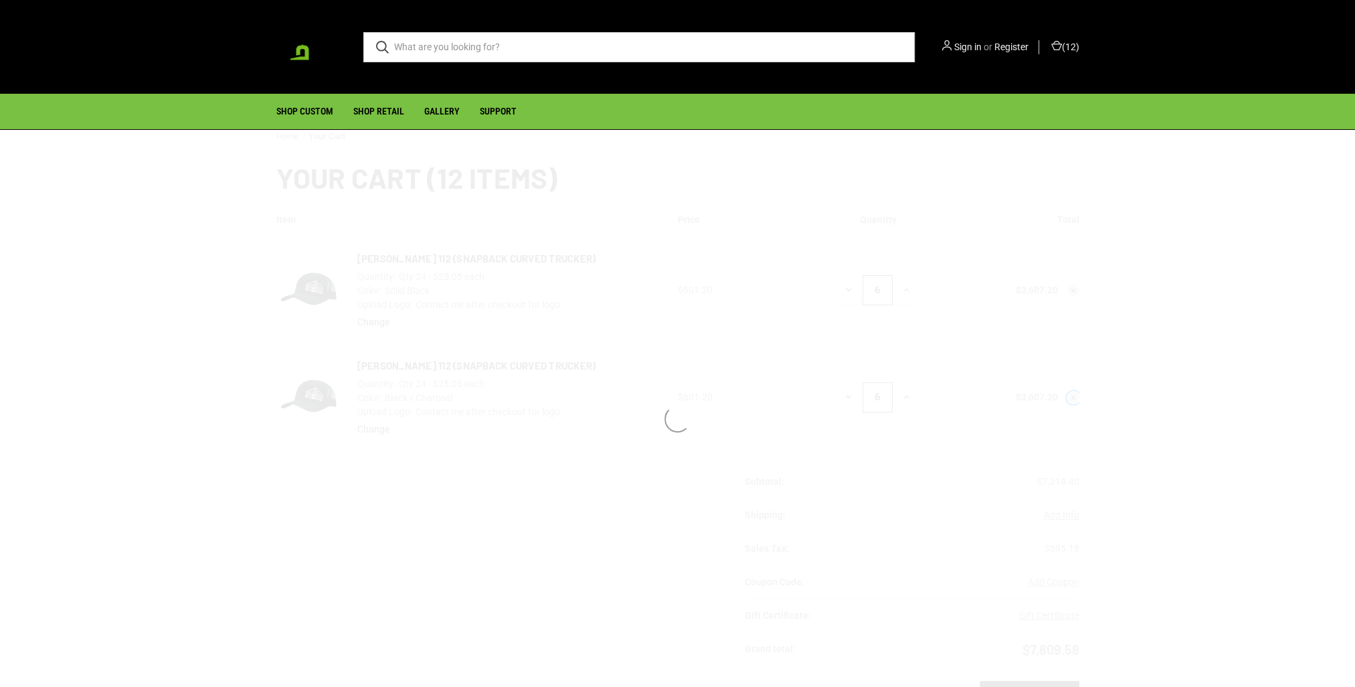
scroll to position [0, 0]
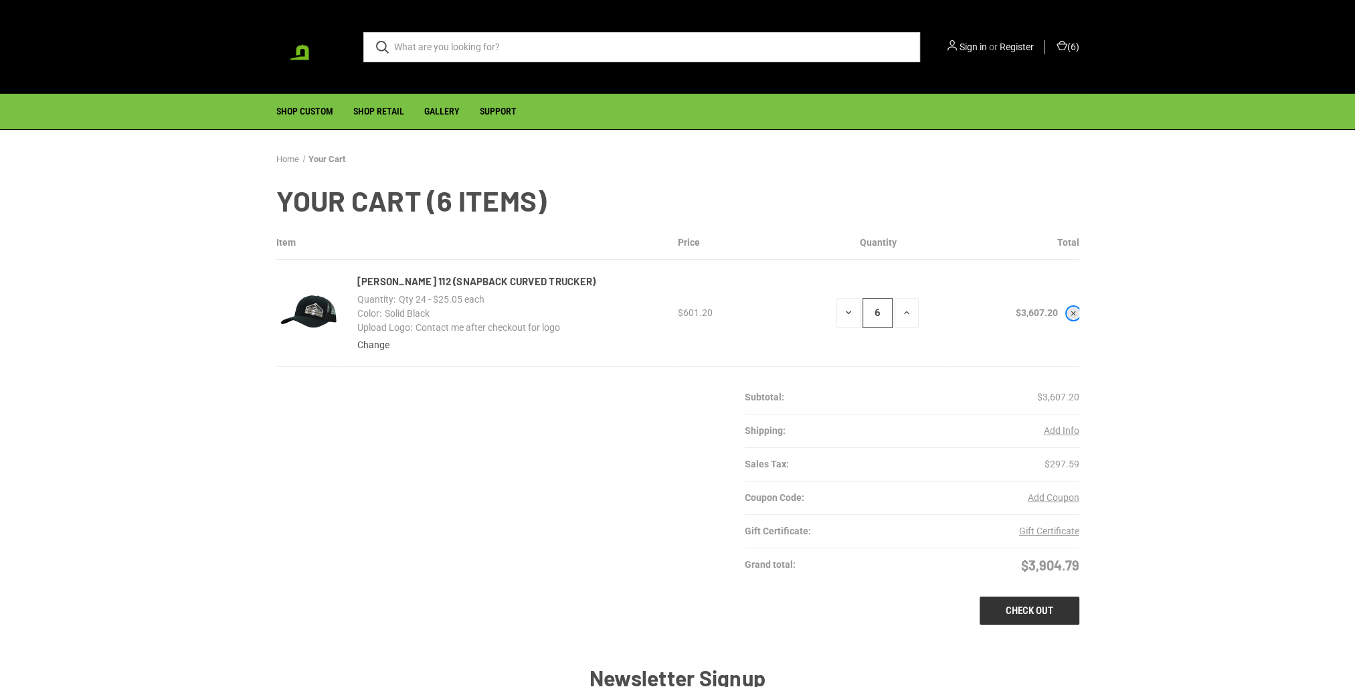
click at [1071, 308] on button "Remove Richardson 112 (snapback curved trucker) from cart" at bounding box center [1073, 313] width 12 height 12
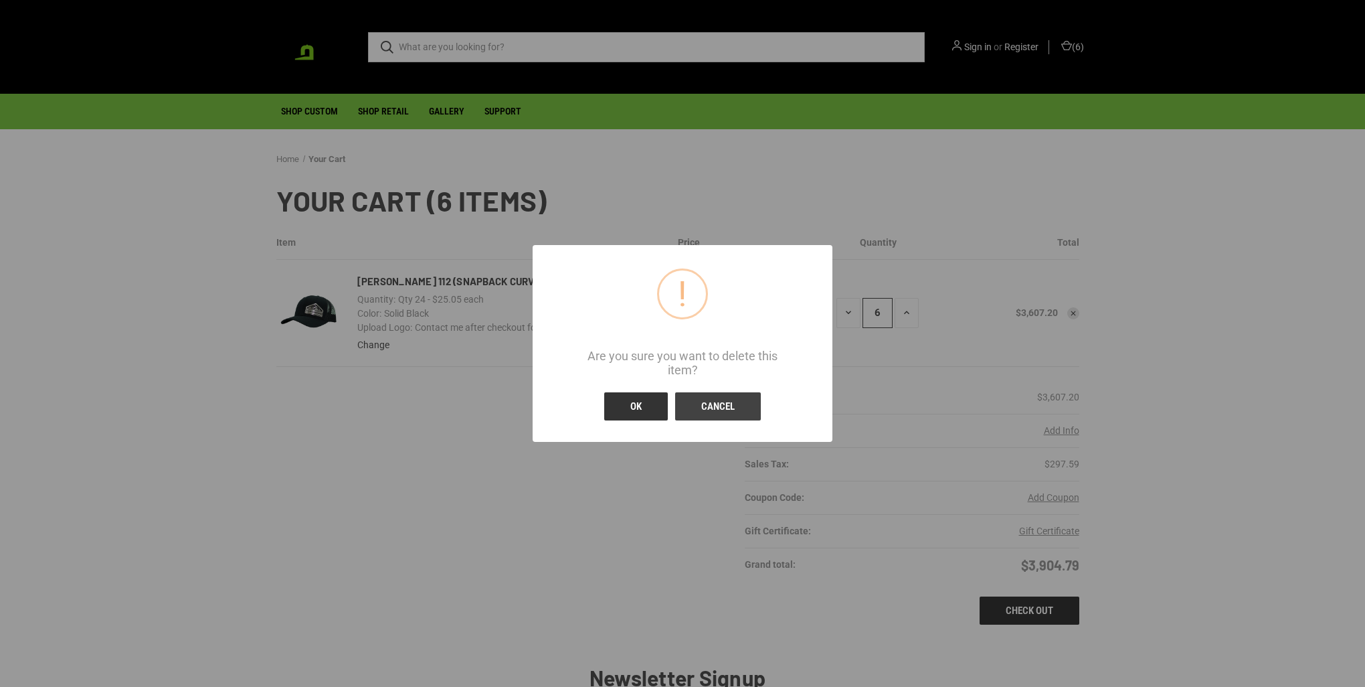
click at [628, 398] on button "OK" at bounding box center [636, 406] width 64 height 28
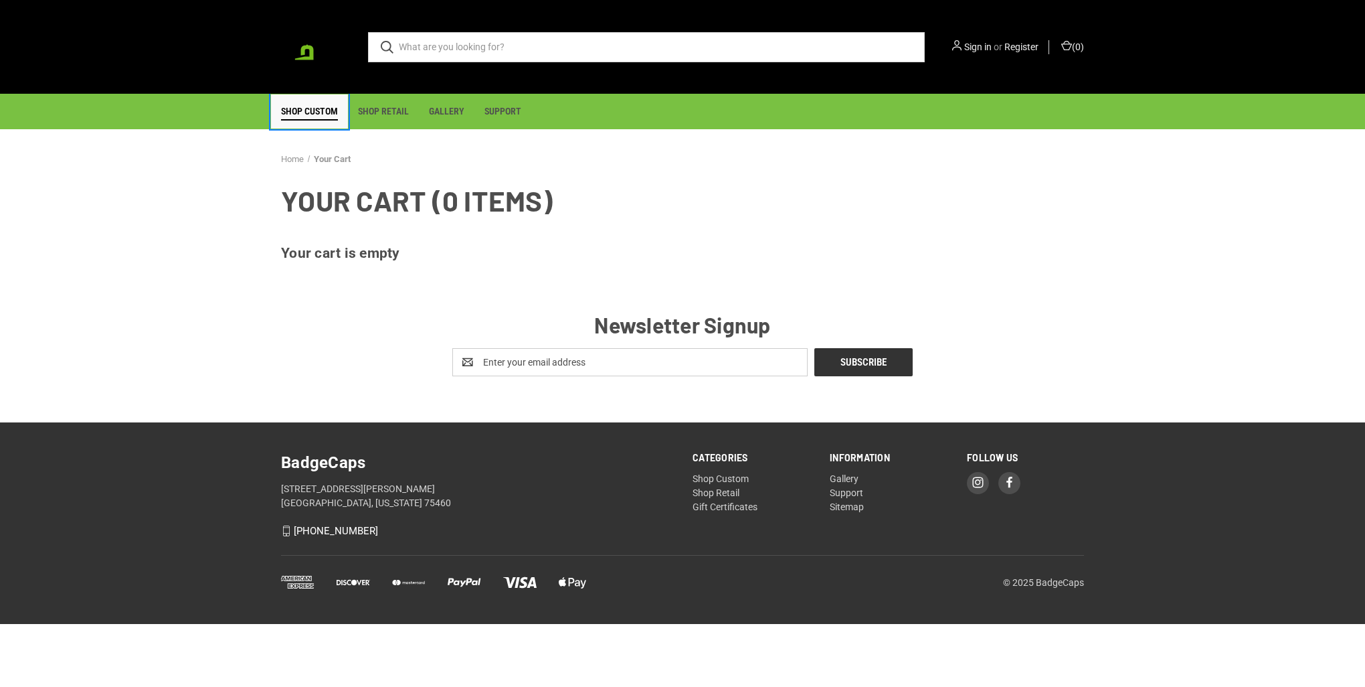
click at [316, 98] on link "Shop Custom" at bounding box center [309, 111] width 77 height 34
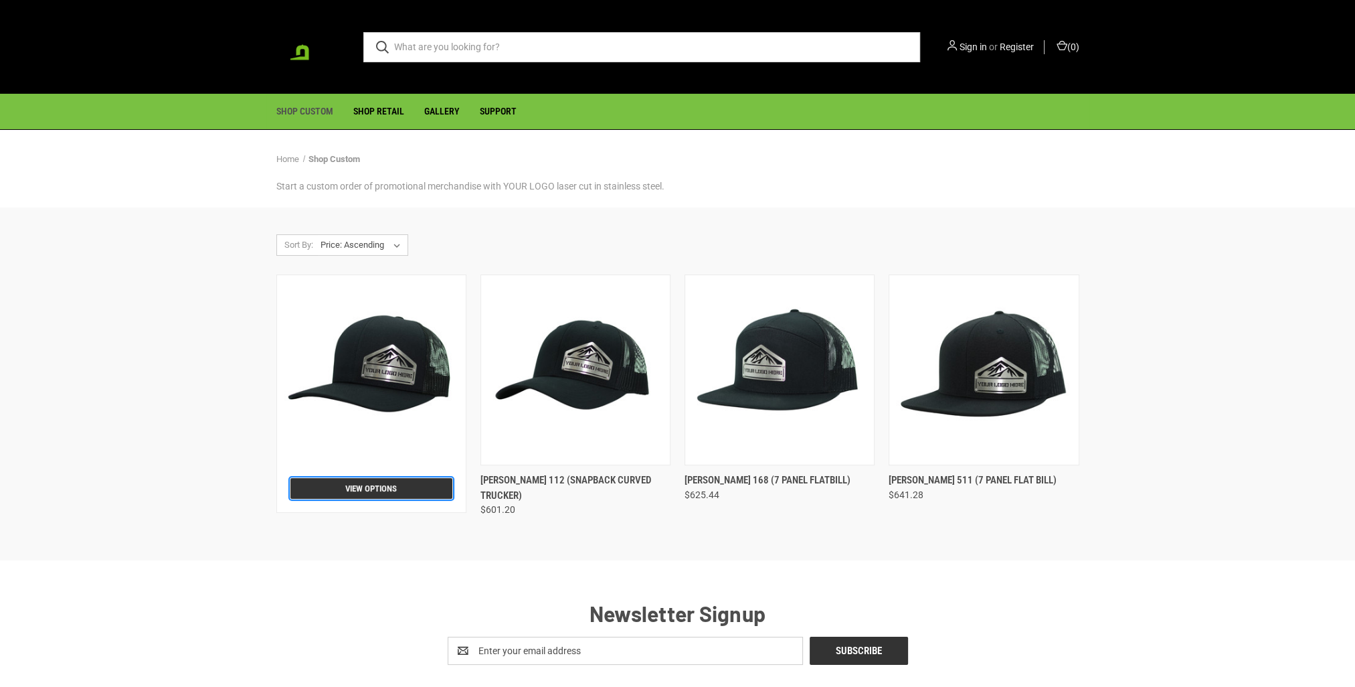
click at [354, 487] on link "View Options" at bounding box center [371, 488] width 162 height 21
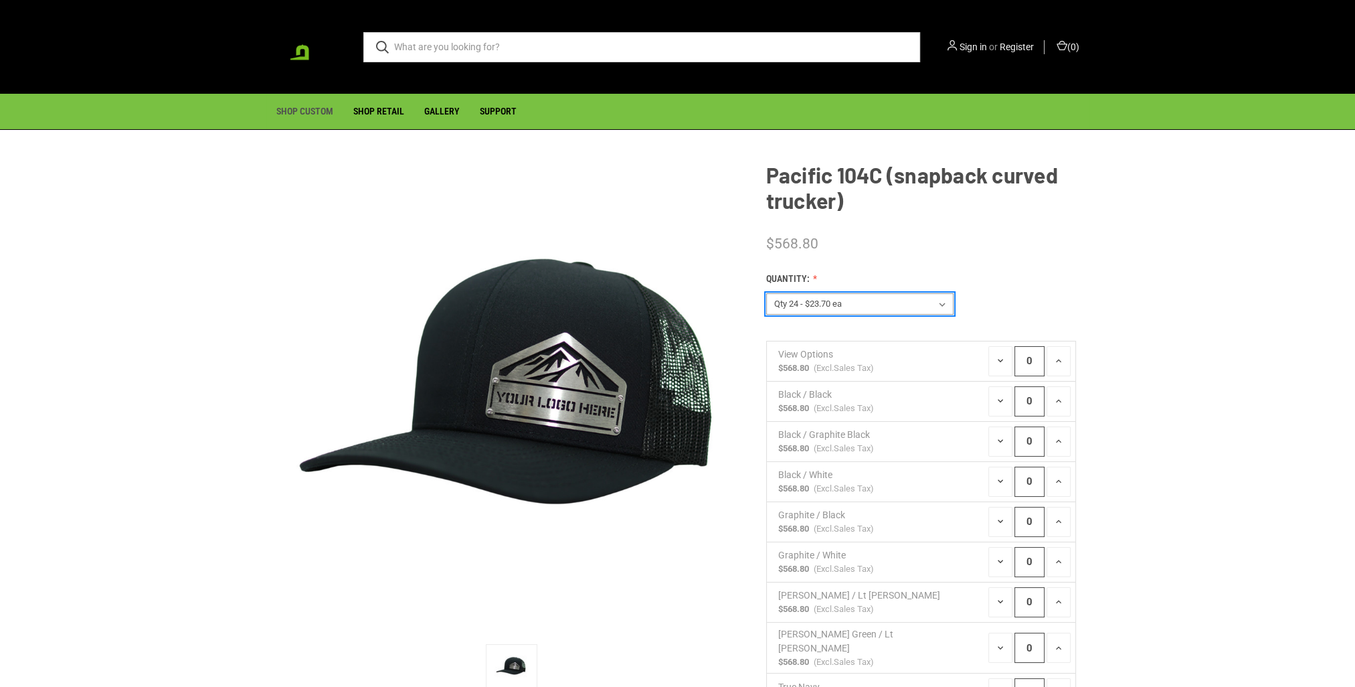
click at [862, 302] on select "View Options Qty 24 - $23.70 ea Qty 48 - $22.94ea Qty 96 - $21.41ea" at bounding box center [859, 303] width 187 height 21
click at [766, 293] on select "View Options Qty 24 - $23.70 ea Qty 48 - $22.94ea Qty 96 - $21.41ea" at bounding box center [859, 303] width 187 height 21
click at [847, 307] on select "View Options Qty 24 - $23.70 ea Qty 48 - $22.94ea Qty 96 - $21.41ea" at bounding box center [859, 303] width 187 height 21
select select "194"
click at [766, 293] on select "View Options Qty 24 - $23.70 ea Qty 48 - $22.94ea Qty 96 - $21.41ea" at bounding box center [859, 303] width 187 height 21
